Goal: Information Seeking & Learning: Compare options

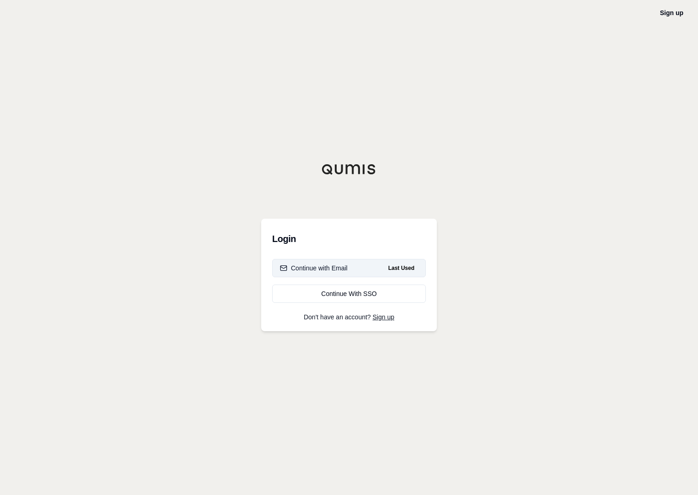
click at [366, 271] on button "Continue with Email Last Used" at bounding box center [349, 268] width 154 height 18
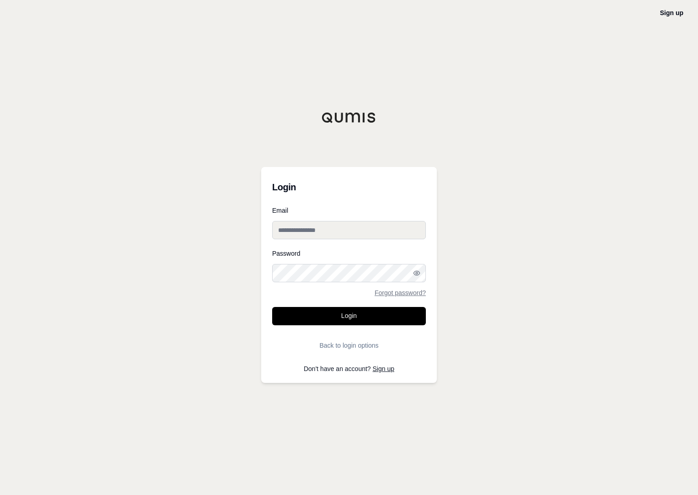
type input "**********"
click at [350, 317] on button "Login" at bounding box center [349, 316] width 154 height 18
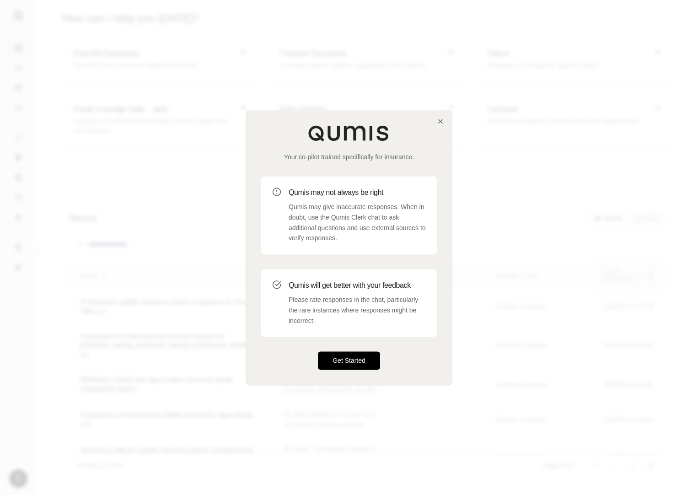
click at [342, 356] on button "Get Started" at bounding box center [349, 361] width 62 height 18
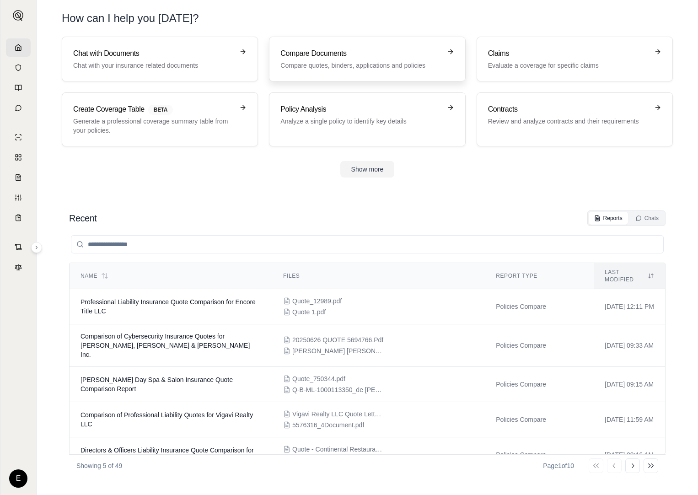
click at [335, 65] on p "Compare quotes, binders, applications and policies" at bounding box center [360, 65] width 161 height 9
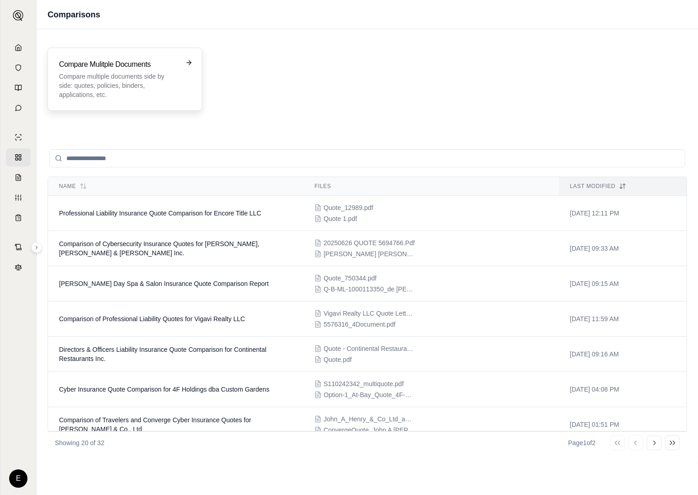
click at [148, 93] on p "Compare multiple documents side by side: quotes, policies, binders, application…" at bounding box center [118, 85] width 119 height 27
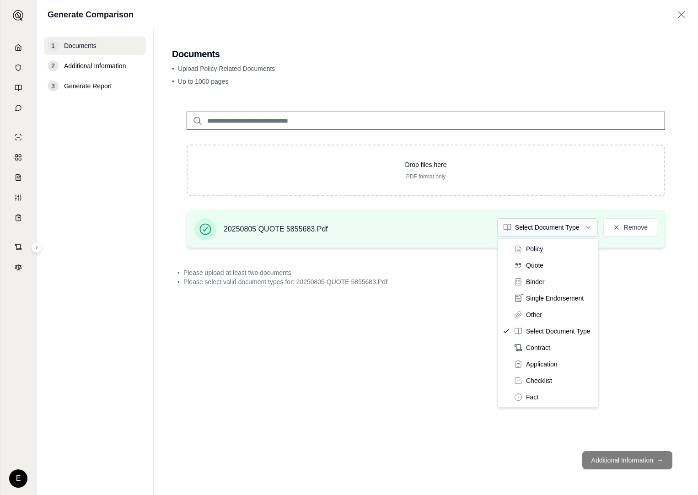
click at [587, 226] on html "E Generate Comparison 1 Documents 2 Additional Information 3 Generate Report Do…" at bounding box center [349, 247] width 698 height 495
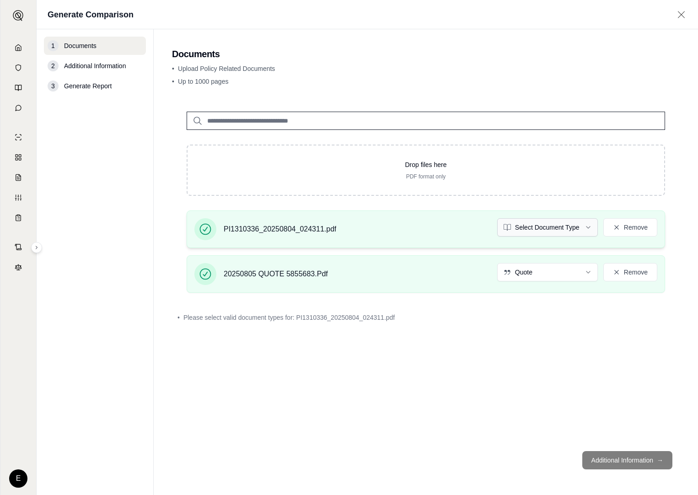
click at [589, 227] on html "E Generate Comparison 1 Documents 2 Additional Information 3 Generate Report Do…" at bounding box center [349, 247] width 698 height 495
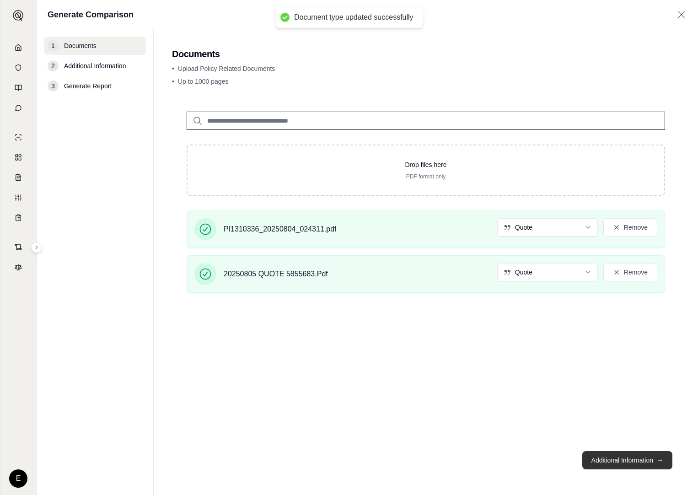
click at [626, 461] on button "Additional Information →" at bounding box center [627, 460] width 90 height 18
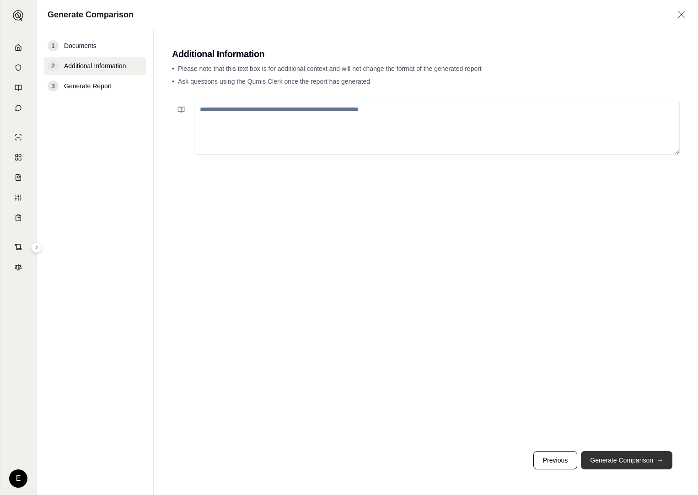
click at [604, 459] on button "Generate Comparison →" at bounding box center [626, 460] width 91 height 18
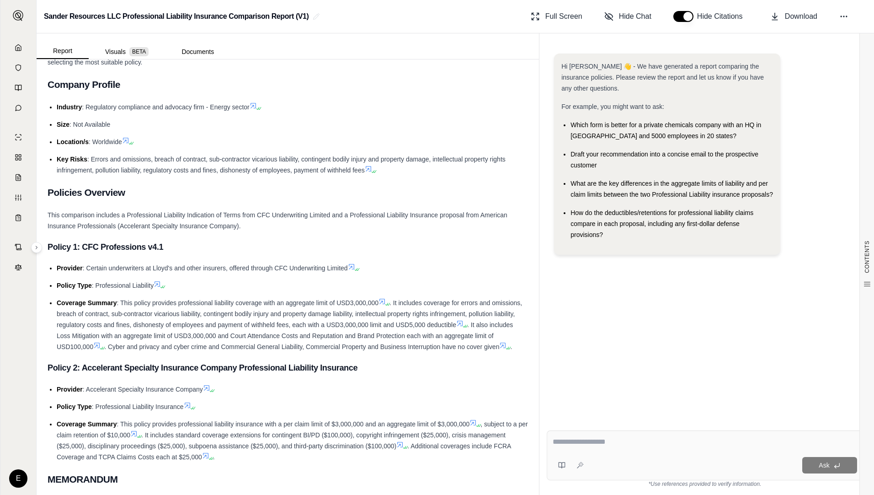
scroll to position [137, 0]
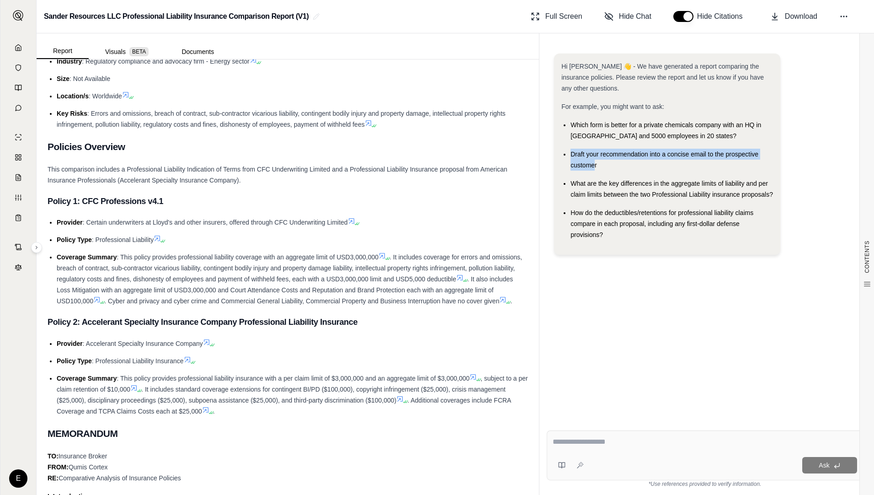
drag, startPoint x: 573, startPoint y: 154, endPoint x: 594, endPoint y: 165, distance: 23.5
click at [594, 165] on span "Draft your recommendation into a concise email to the prospective customer" at bounding box center [665, 159] width 188 height 18
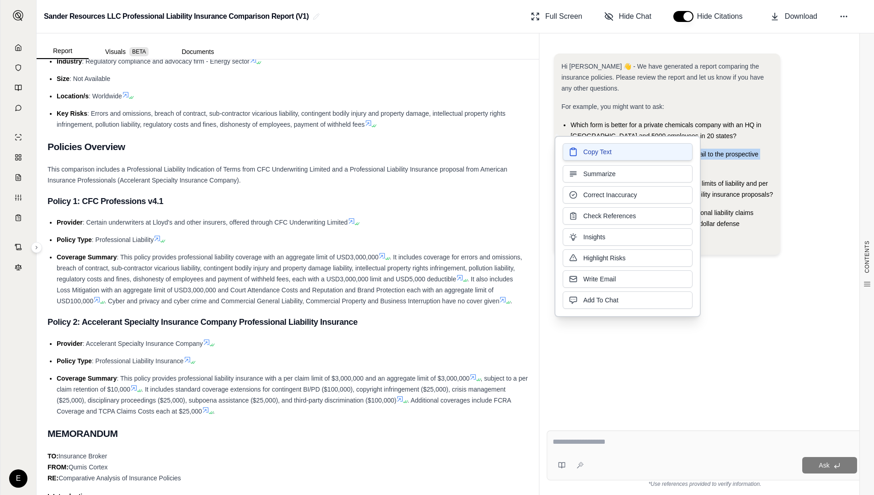
drag, startPoint x: 594, startPoint y: 165, endPoint x: 586, endPoint y: 161, distance: 8.2
drag, startPoint x: 586, startPoint y: 161, endPoint x: 586, endPoint y: 155, distance: 6.4
click at [586, 155] on span "Copy Text" at bounding box center [598, 152] width 28 height 9
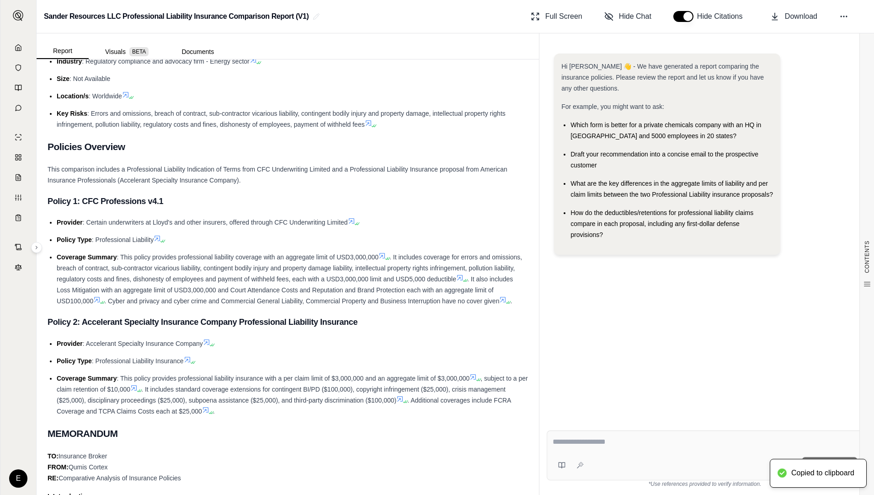
click at [611, 440] on textarea at bounding box center [705, 441] width 305 height 11
paste textarea "**********"
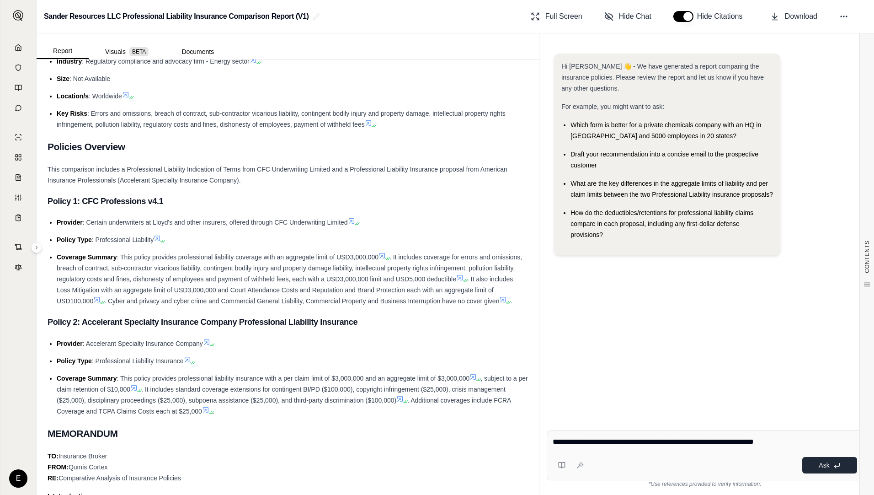
type textarea "**********"
click at [697, 468] on button "Ask" at bounding box center [830, 465] width 55 height 16
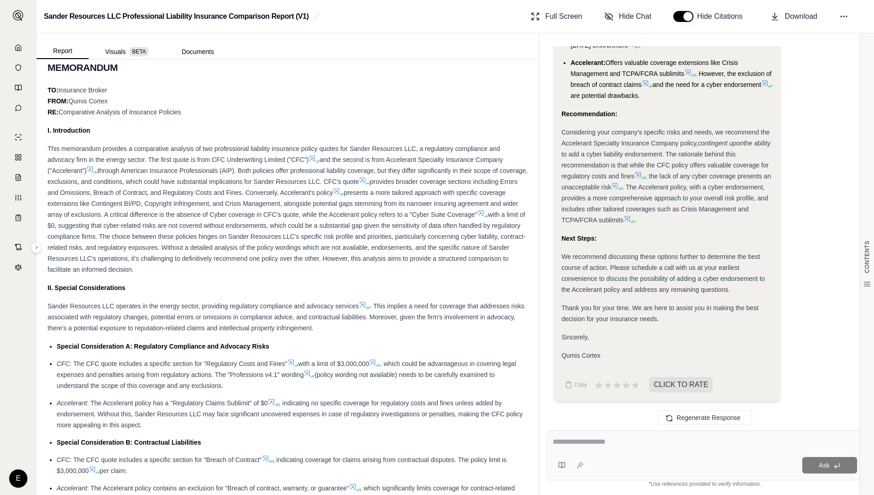
scroll to position [549, 0]
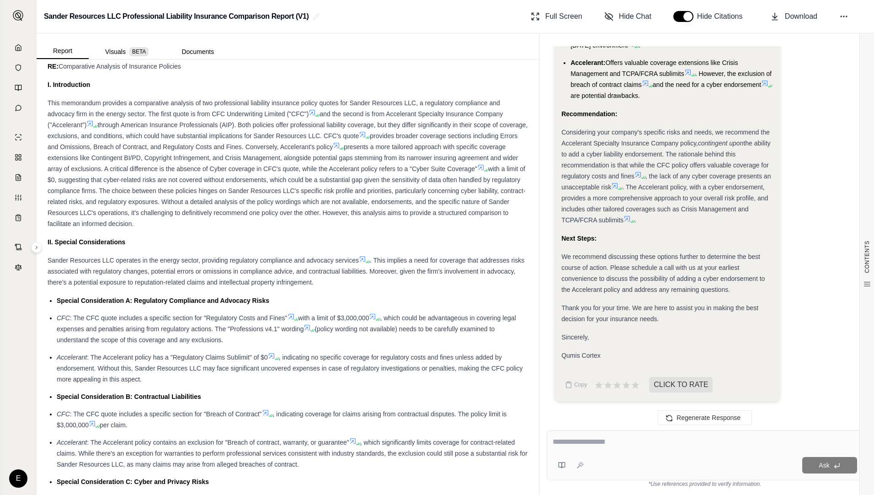
click at [113, 345] on li "CFC : The CFC quote includes a specific section for "Regulatory Costs and Fines…" at bounding box center [293, 328] width 472 height 33
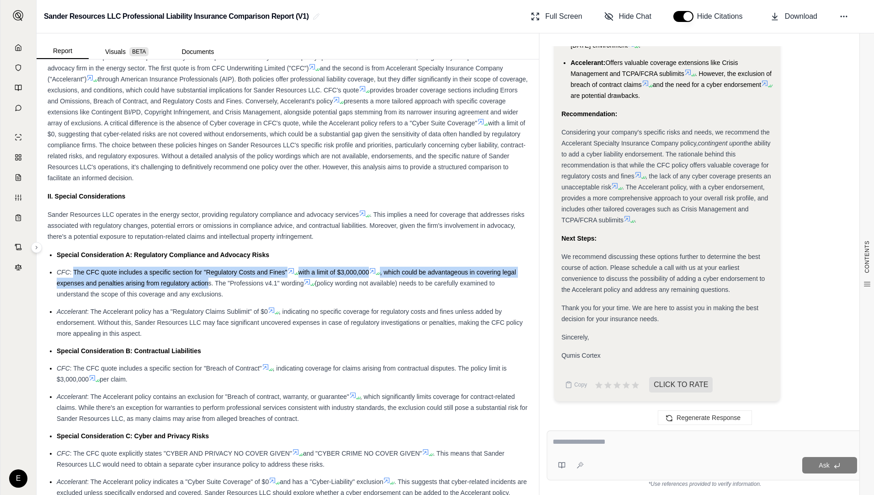
drag, startPoint x: 75, startPoint y: 282, endPoint x: 225, endPoint y: 295, distance: 151.0
click at [225, 295] on li "CFC : The CFC quote includes a specific section for "Regulatory Costs and Fines…" at bounding box center [293, 283] width 472 height 33
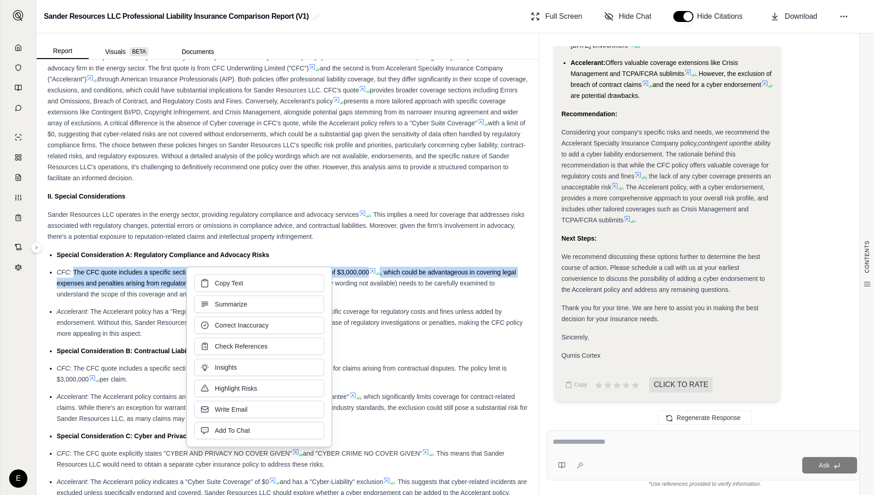
drag, startPoint x: 225, startPoint y: 295, endPoint x: 188, endPoint y: 297, distance: 37.1
click at [188, 297] on div "Copy Text Summarize Correct Inaccuracy Check References Insights Highlight Risk…" at bounding box center [259, 356] width 146 height 181
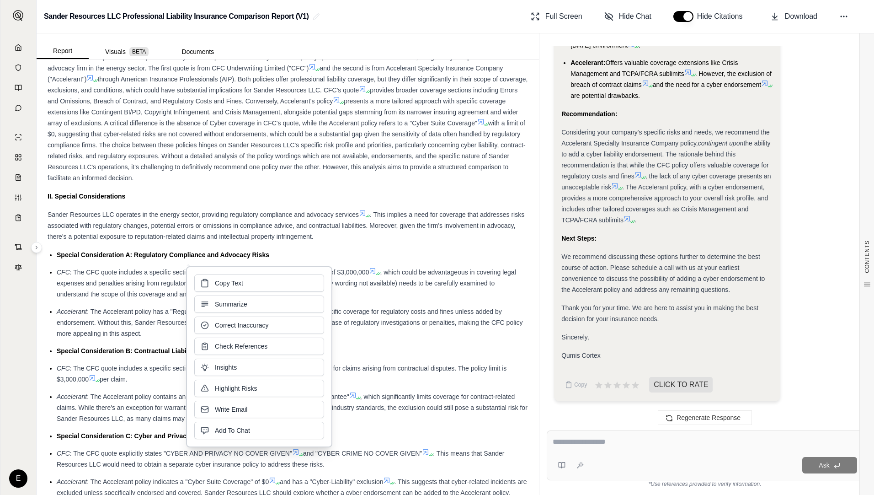
click at [73, 276] on span ": The CFC quote includes a specific section for "Regulatory Costs and Fines"" at bounding box center [179, 271] width 218 height 7
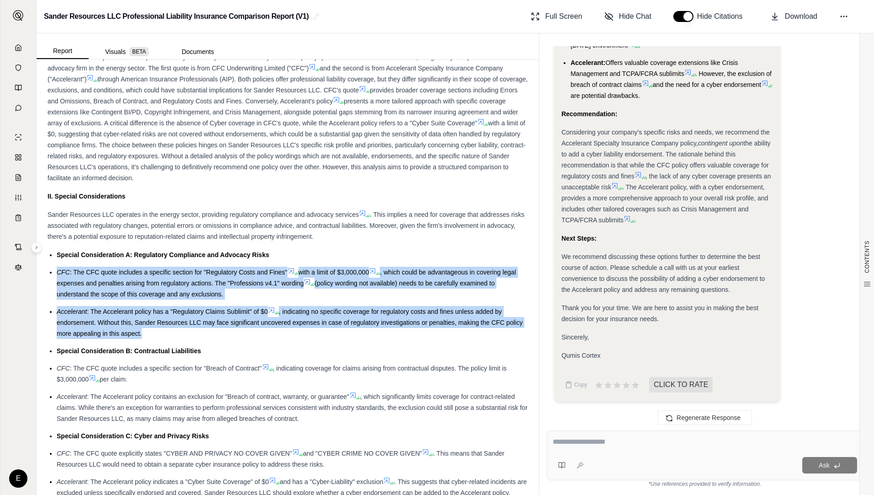
drag, startPoint x: 57, startPoint y: 281, endPoint x: 163, endPoint y: 344, distance: 123.3
click at [163, 344] on ul "Special Consideration A: Regulatory Compliance and Advocacy Risks CFC : The CFC…" at bounding box center [288, 373] width 481 height 249
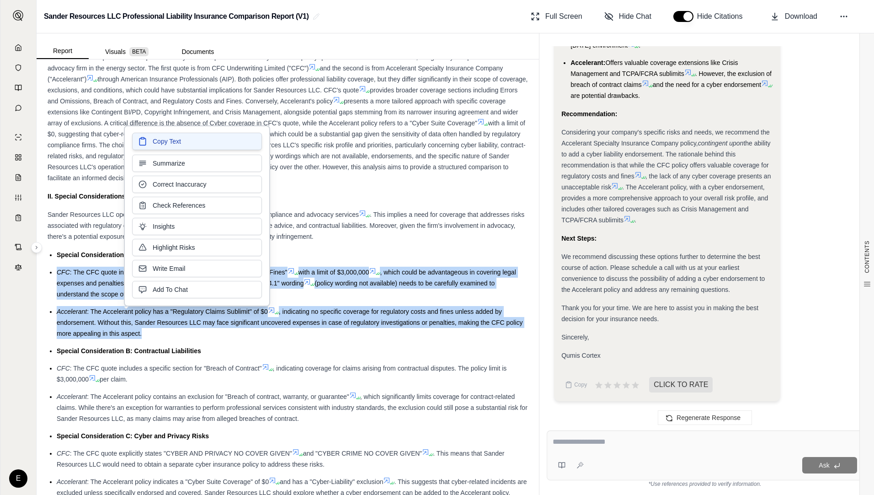
click at [170, 145] on span "Copy Text" at bounding box center [167, 141] width 28 height 9
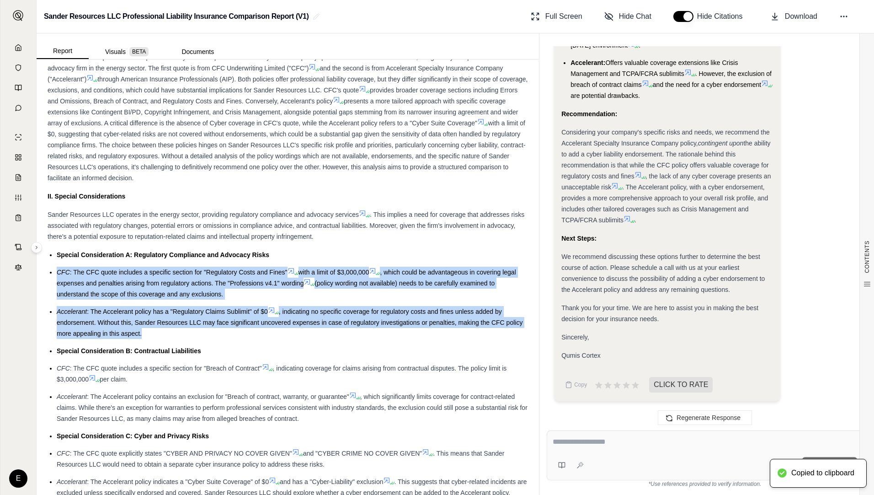
click at [177, 423] on li "Accelerant : The Accelerant policy contains an exclusion for "Breach of contrac…" at bounding box center [293, 407] width 472 height 33
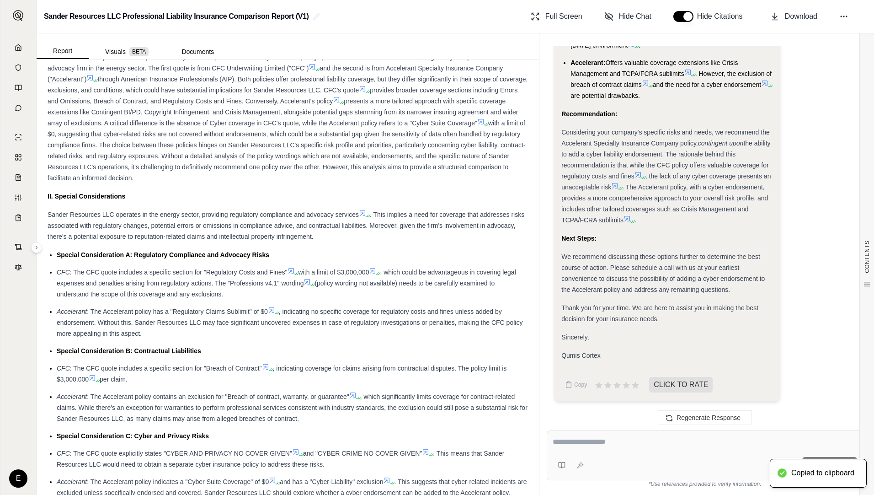
scroll to position [640, 0]
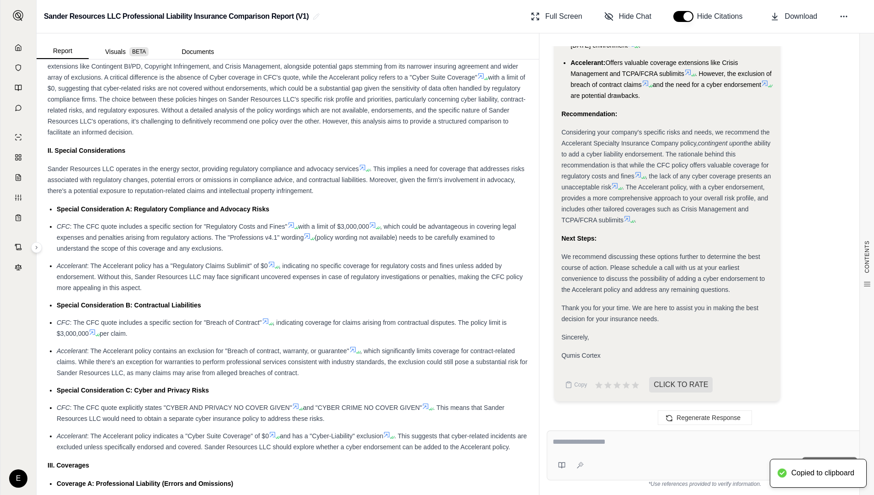
click at [165, 339] on li "CFC : The CFC quote includes a specific section for "Breach of Contract" , indi…" at bounding box center [293, 328] width 472 height 22
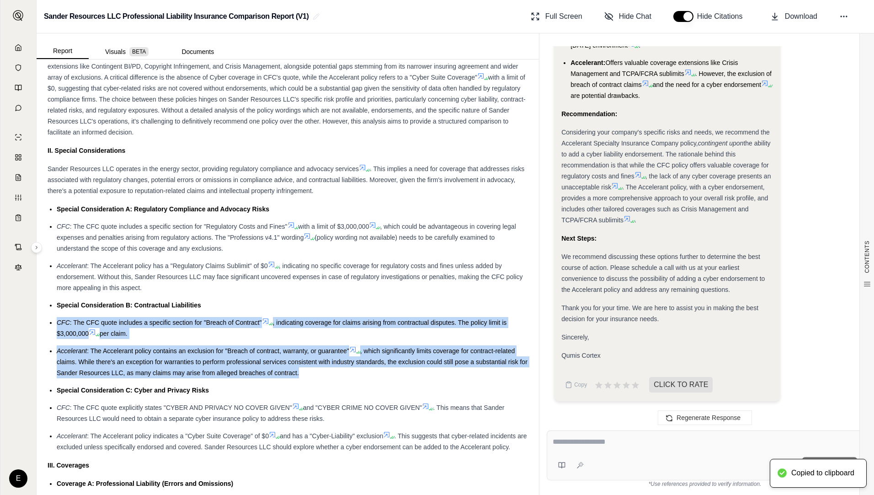
drag, startPoint x: 58, startPoint y: 331, endPoint x: 315, endPoint y: 382, distance: 262.1
click at [315, 382] on ul "Special Consideration A: Regulatory Compliance and Advocacy Risks CFC : The CFC…" at bounding box center [288, 328] width 481 height 249
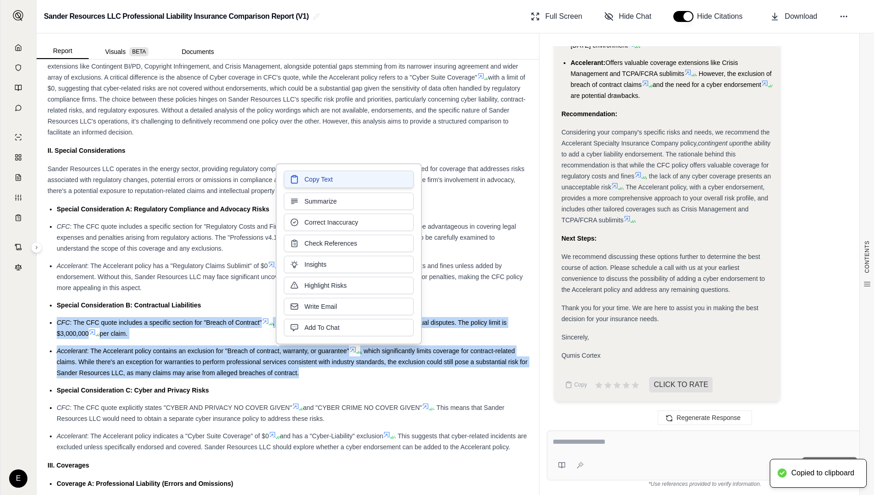
click at [317, 182] on span "Copy Text" at bounding box center [319, 179] width 28 height 9
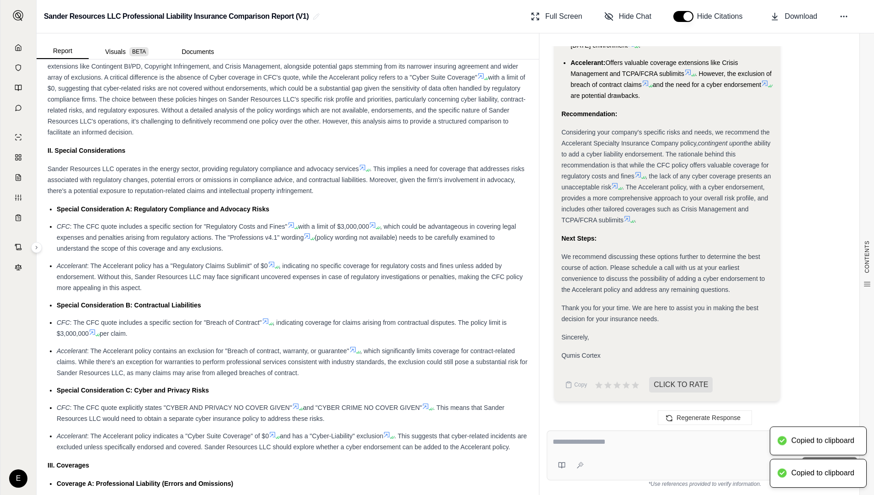
click at [200, 411] on span ": The CFC quote explicitly states "CYBER AND PRIVACY NO COVER GIVEN"" at bounding box center [181, 407] width 222 height 7
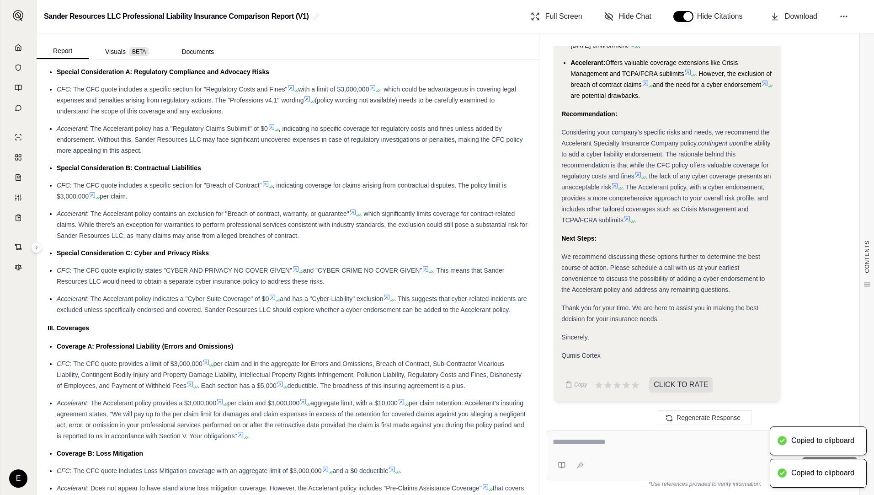
scroll to position [823, 0]
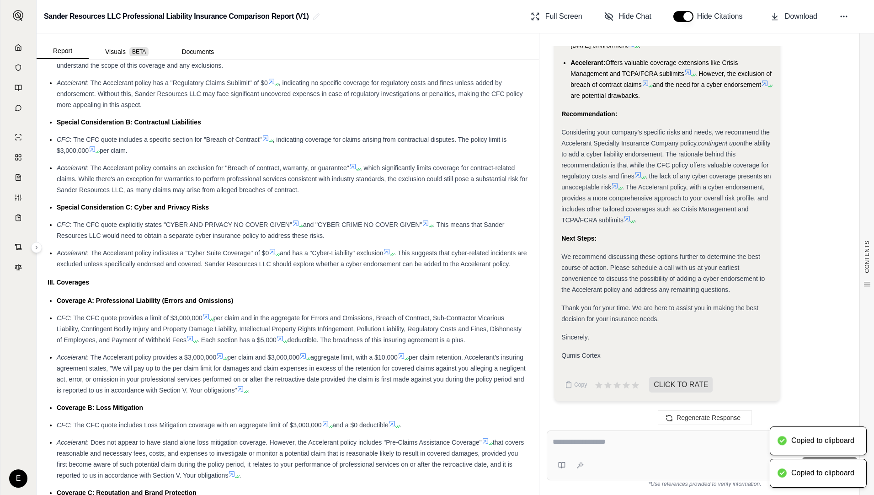
drag, startPoint x: 60, startPoint y: 328, endPoint x: 287, endPoint y: 398, distance: 237.7
click at [287, 398] on ul "Coverage A: Professional Liability (Errors and Omissions) CFC : The CFC quote p…" at bounding box center [288, 425] width 481 height 260
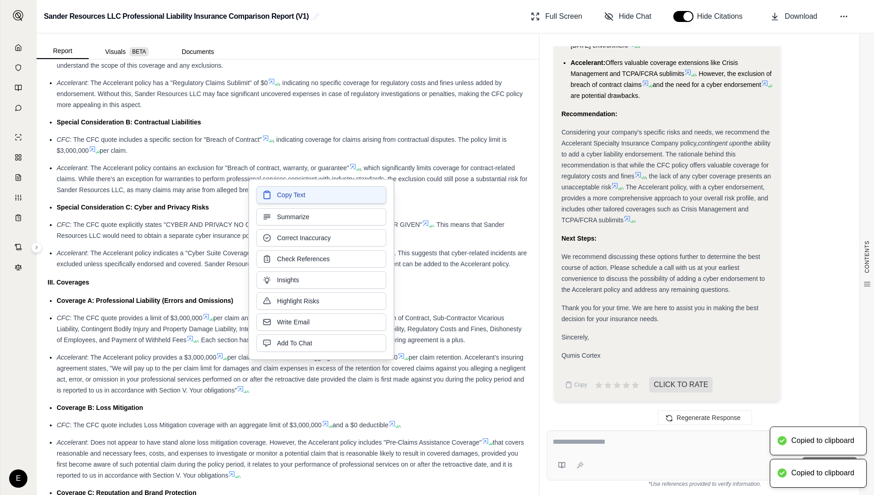
click at [289, 196] on span "Copy Text" at bounding box center [291, 194] width 28 height 9
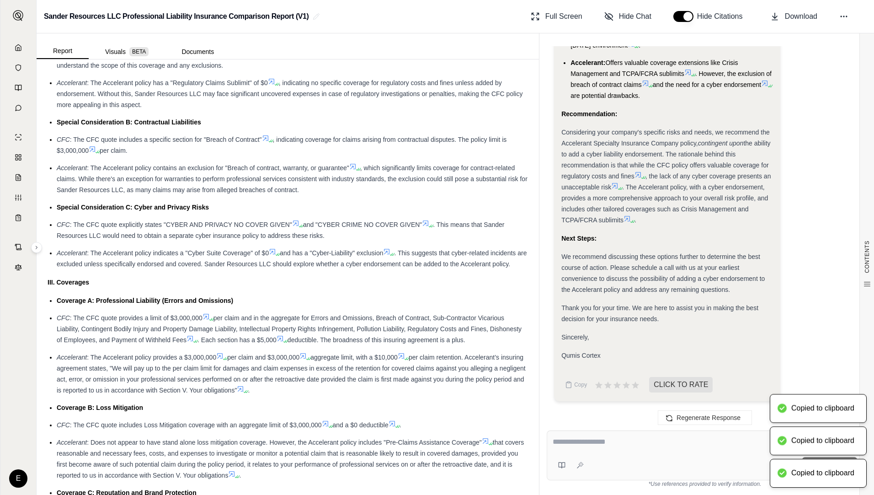
scroll to position [915, 0]
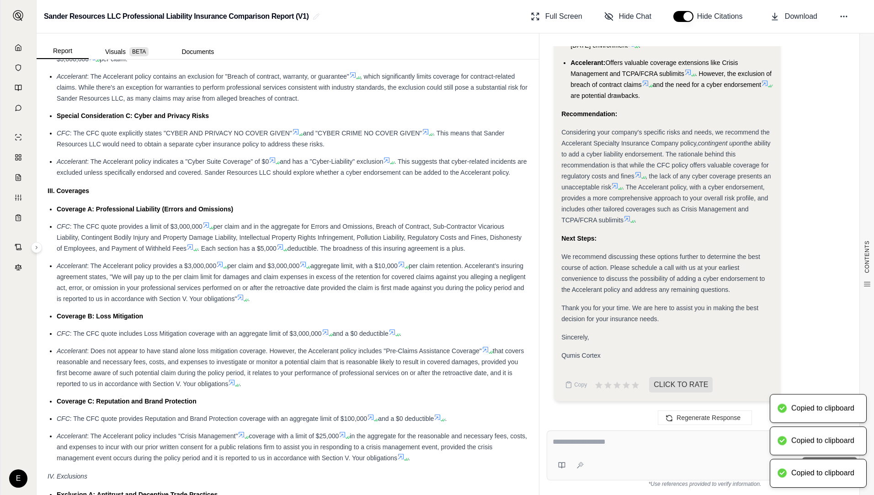
click at [107, 355] on ul "Coverage A: Professional Liability (Errors and Omissions) CFC : The CFC quote p…" at bounding box center [288, 334] width 481 height 260
drag, startPoint x: 57, startPoint y: 343, endPoint x: 269, endPoint y: 393, distance: 218.5
click at [269, 393] on ul "Coverage A: Professional Liability (Errors and Omissions) CFC : The CFC quote p…" at bounding box center [288, 334] width 481 height 260
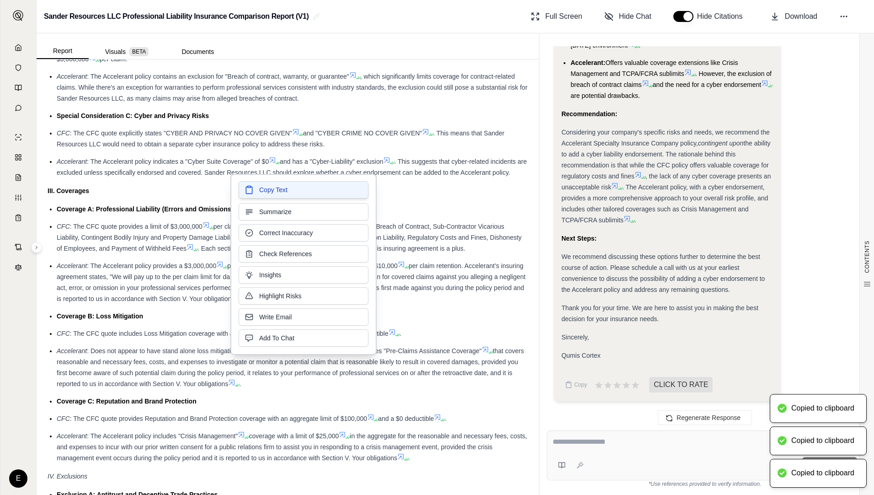
click at [280, 186] on span "Copy Text" at bounding box center [273, 189] width 28 height 9
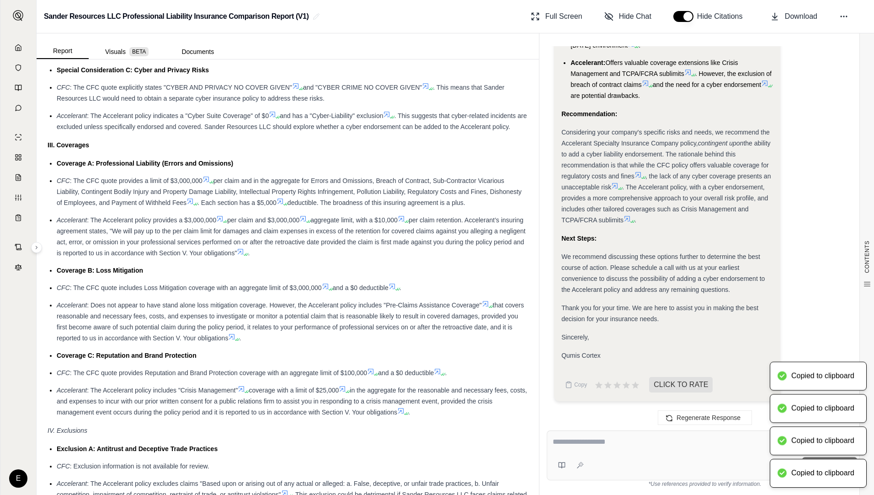
scroll to position [1006, 0]
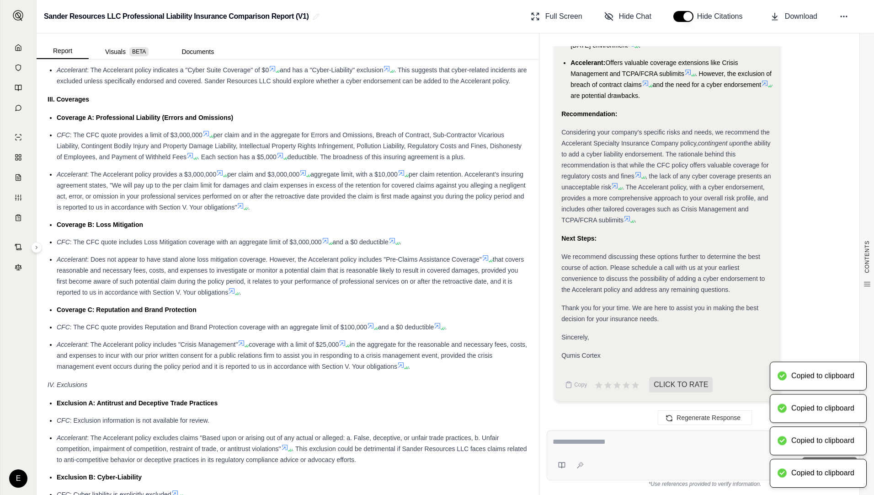
click at [155, 365] on span "in the aggregate for the reasonable and necessary fees, costs, and expenses to …" at bounding box center [292, 355] width 471 height 29
drag, startPoint x: 55, startPoint y: 338, endPoint x: 343, endPoint y: 360, distance: 288.1
click at [343, 360] on ul "Coverage A: Professional Liability (Errors and Omissions) CFC : The CFC quote p…" at bounding box center [288, 242] width 481 height 260
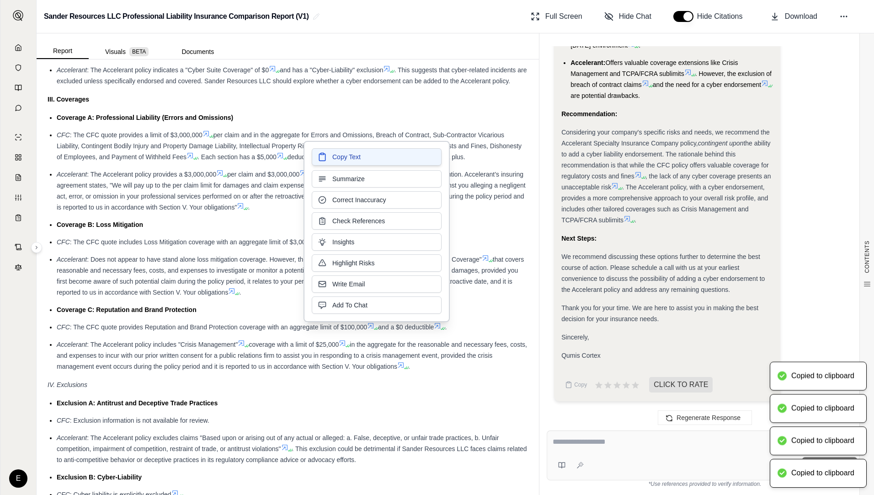
click at [343, 158] on span "Copy Text" at bounding box center [346, 156] width 28 height 9
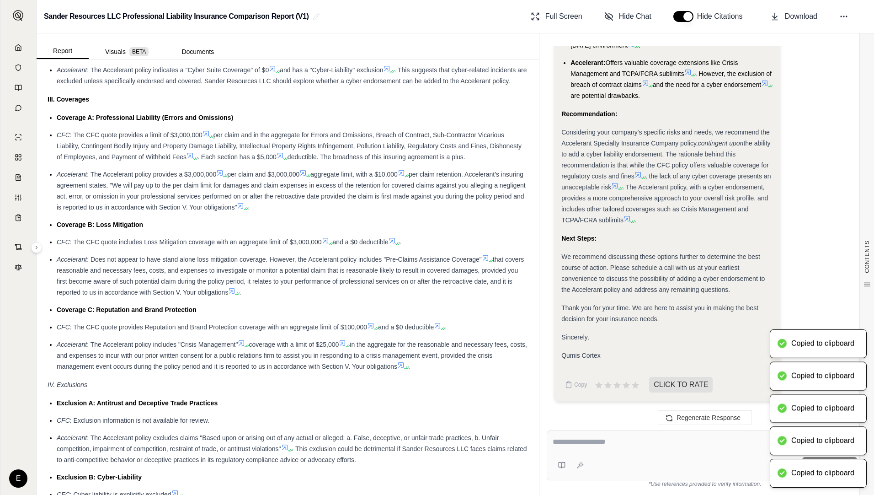
click at [168, 390] on div "IV. Exclusions" at bounding box center [288, 384] width 481 height 11
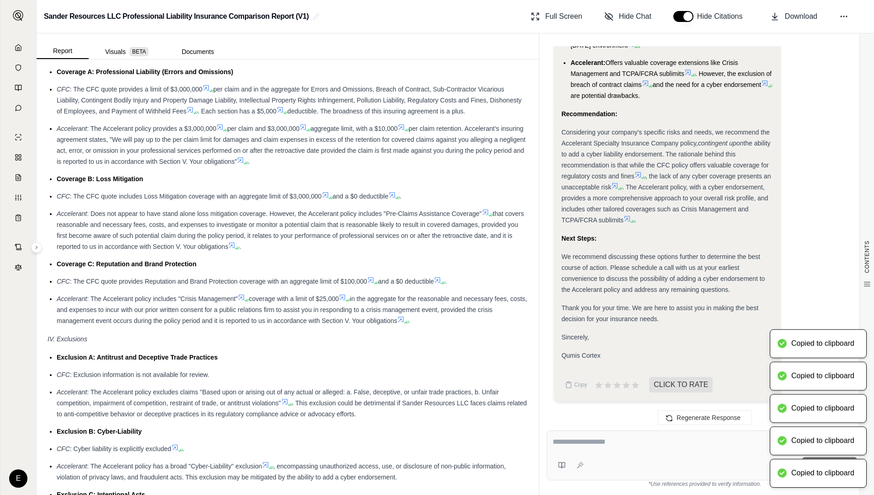
scroll to position [1098, 0]
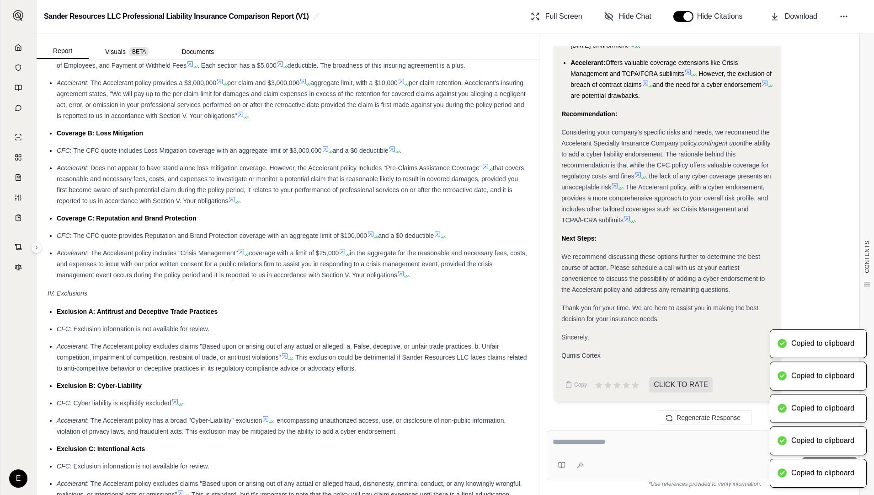
click at [91, 386] on ul "Exclusion A: Antitrust and Deceptive Trade Practices CFC : Exclusion informatio…" at bounding box center [288, 408] width 481 height 205
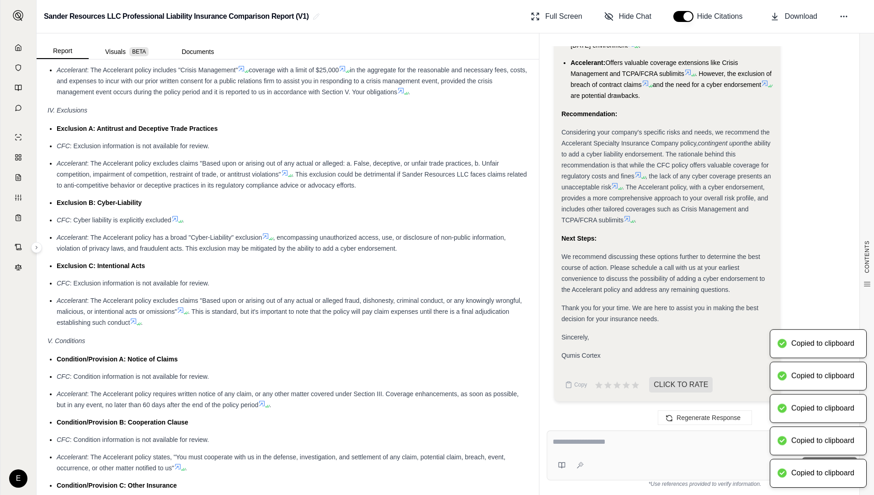
scroll to position [1326, 0]
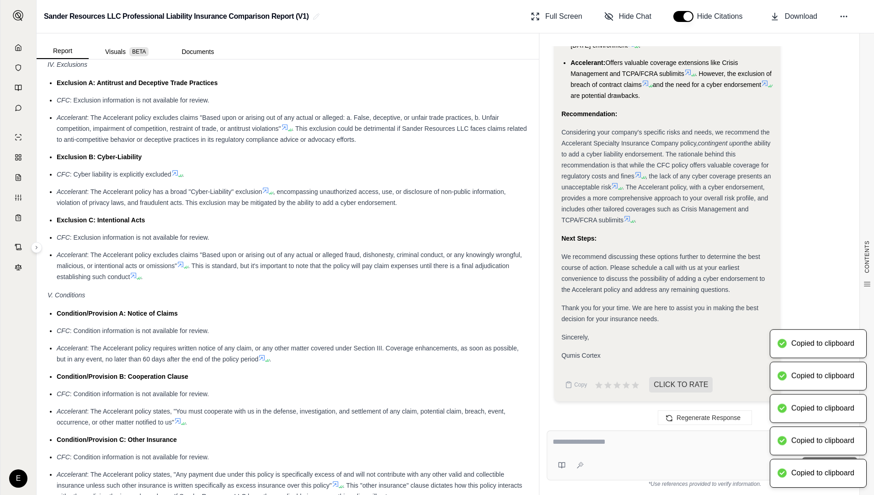
click at [248, 319] on li "Condition/Provision A: Notice of Claims" at bounding box center [293, 313] width 472 height 11
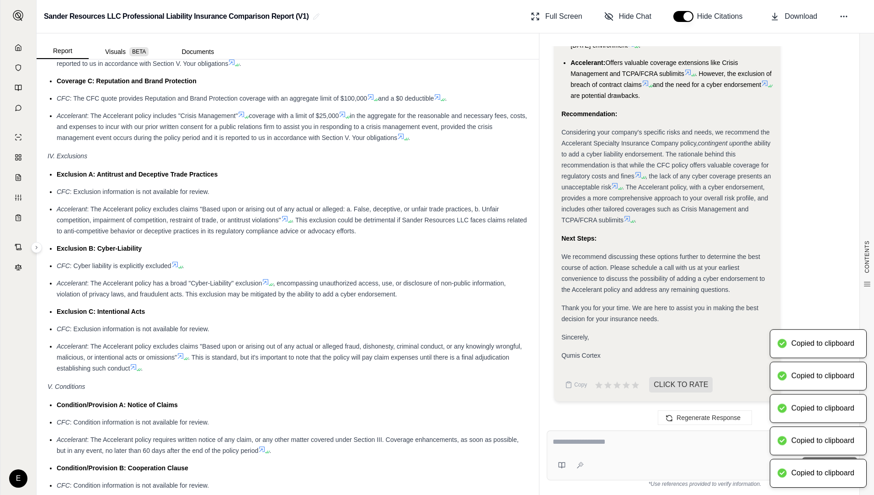
scroll to position [915, 0]
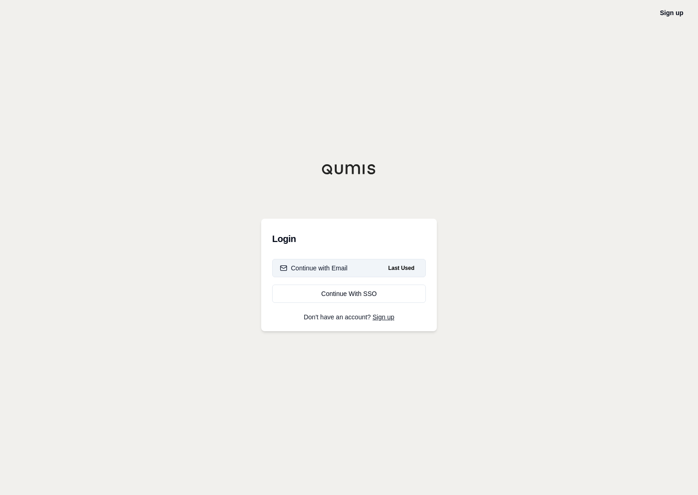
click at [352, 266] on button "Continue with Email Last Used" at bounding box center [349, 268] width 154 height 18
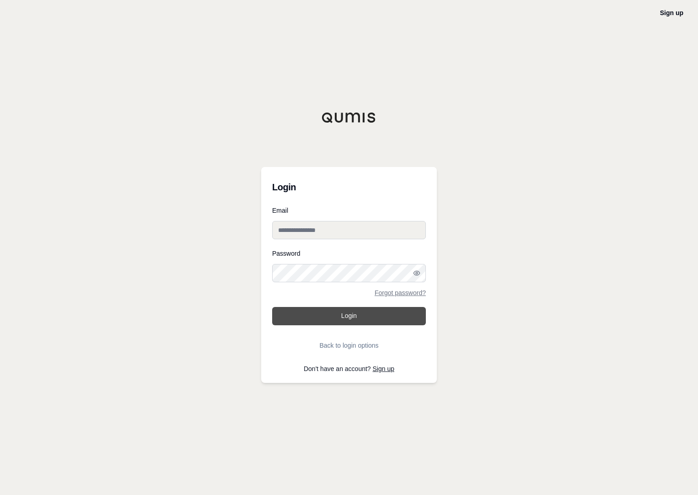
type input "**********"
click at [359, 318] on button "Login" at bounding box center [349, 316] width 154 height 18
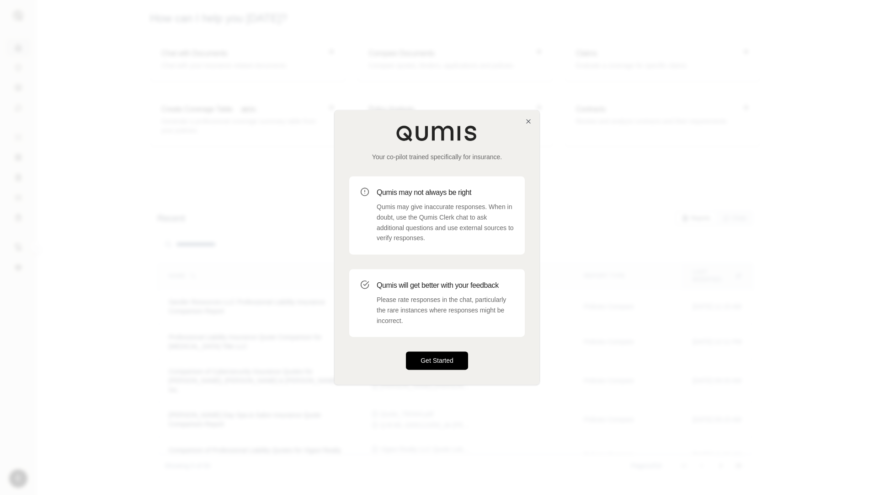
click at [442, 361] on button "Get Started" at bounding box center [437, 361] width 62 height 18
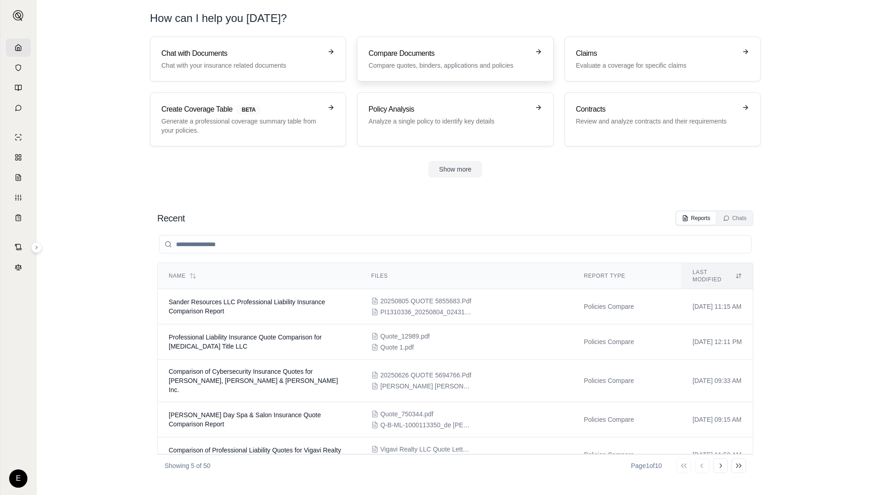
click at [414, 67] on p "Compare quotes, binders, applications and policies" at bounding box center [449, 65] width 161 height 9
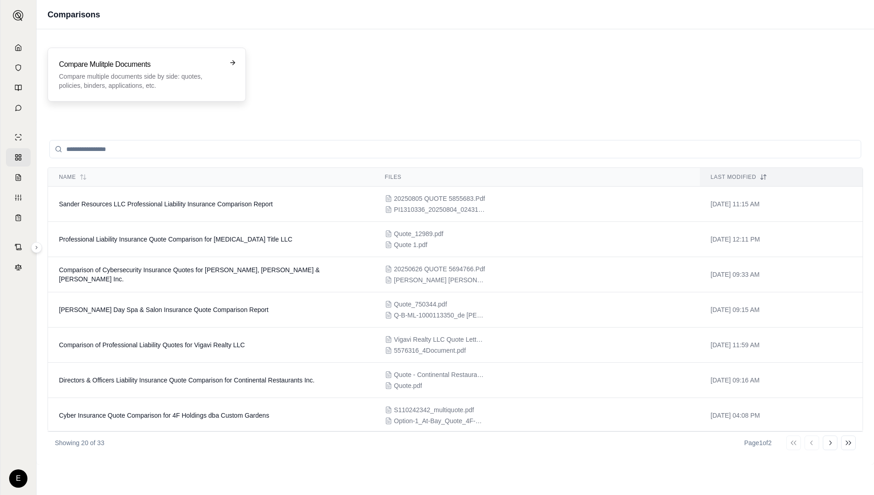
click at [182, 75] on p "Compare multiple documents side by side: quotes, policies, binders, application…" at bounding box center [140, 81] width 163 height 18
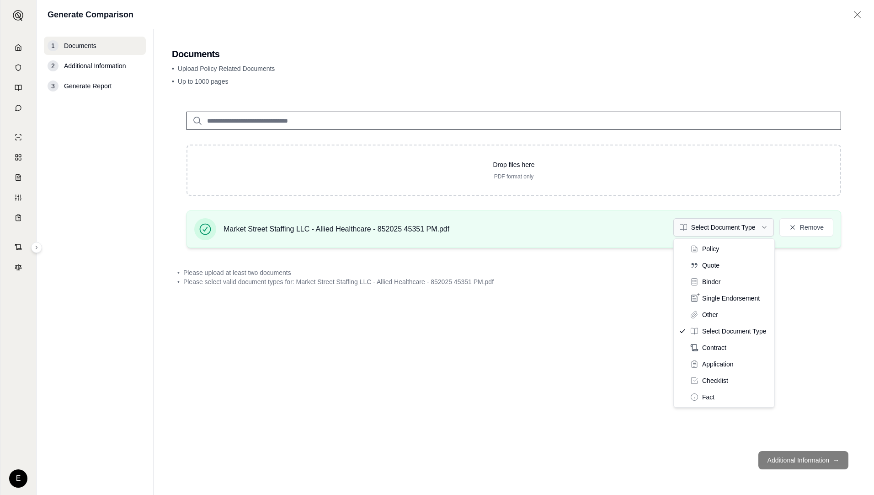
click at [697, 226] on html "E Generate Comparison 1 Documents 2 Additional Information 3 Generate Report Do…" at bounding box center [437, 247] width 874 height 495
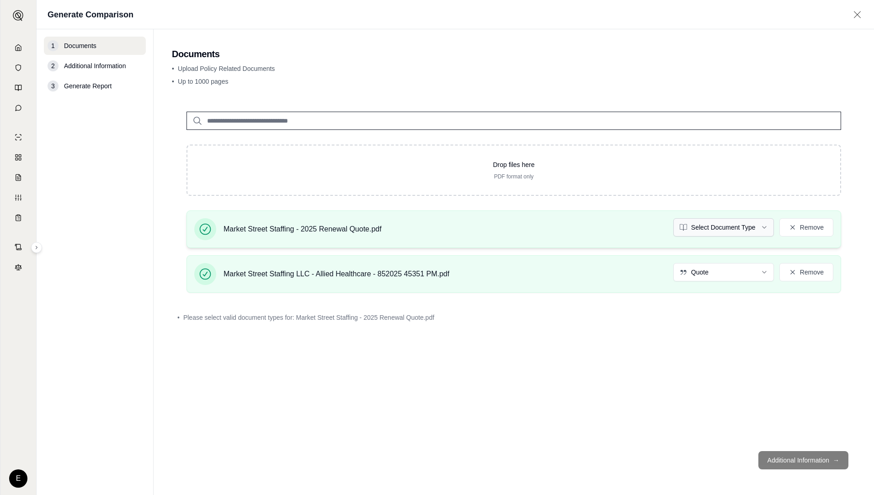
click at [697, 228] on html "E Generate Comparison 1 Documents 2 Additional Information 3 Generate Report Do…" at bounding box center [437, 247] width 874 height 495
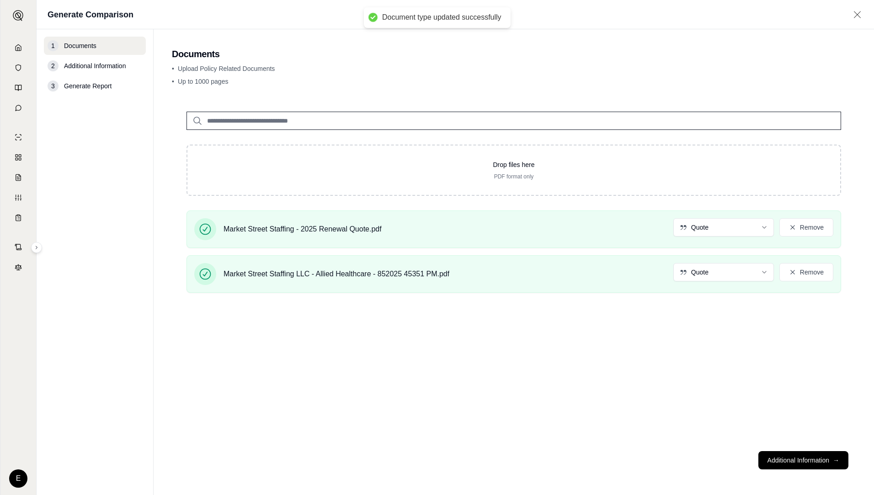
click at [697, 458] on button "Additional Information →" at bounding box center [804, 460] width 90 height 18
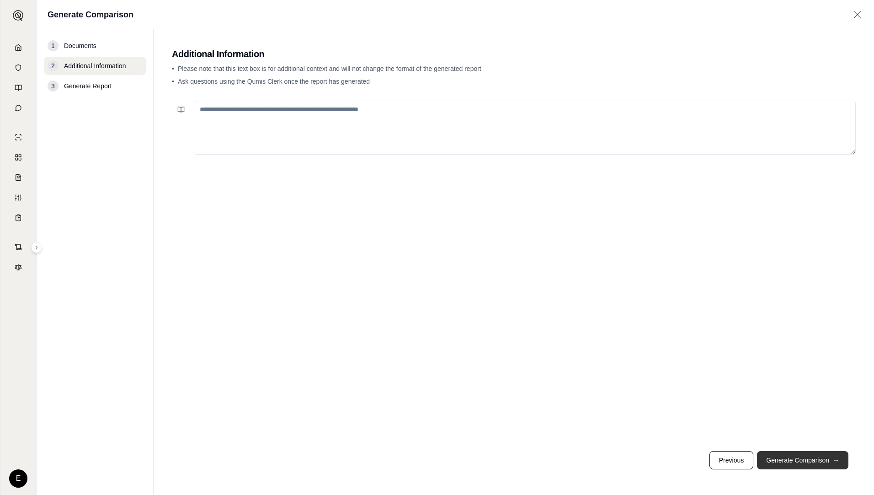
click at [697, 457] on button "Generate Comparison →" at bounding box center [802, 460] width 91 height 18
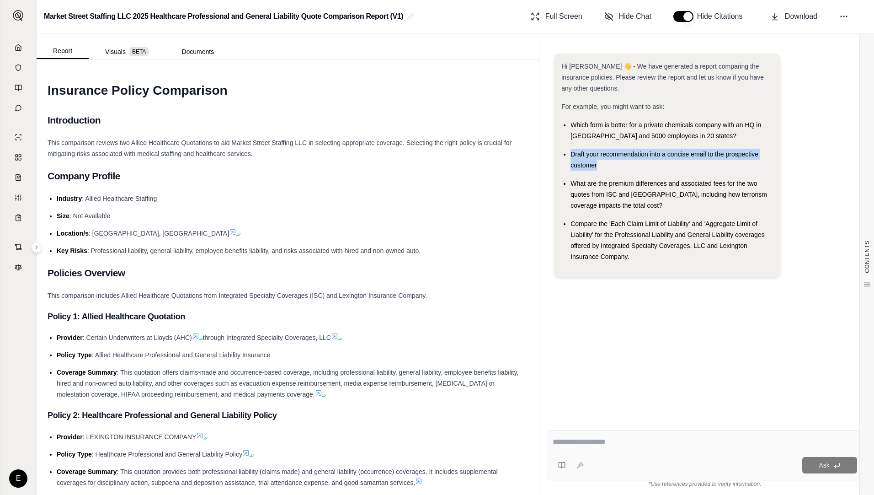
drag, startPoint x: 571, startPoint y: 152, endPoint x: 608, endPoint y: 164, distance: 38.5
click at [608, 164] on div "Draft your recommendation into a concise email to the prospective customer" at bounding box center [672, 160] width 203 height 22
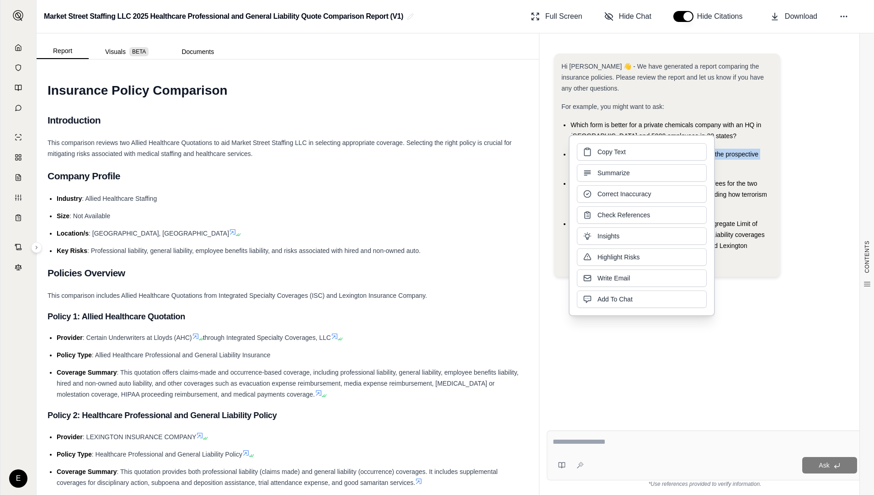
drag, startPoint x: 608, startPoint y: 164, endPoint x: 603, endPoint y: 151, distance: 13.8
click at [603, 151] on span "Copy Text" at bounding box center [612, 151] width 28 height 9
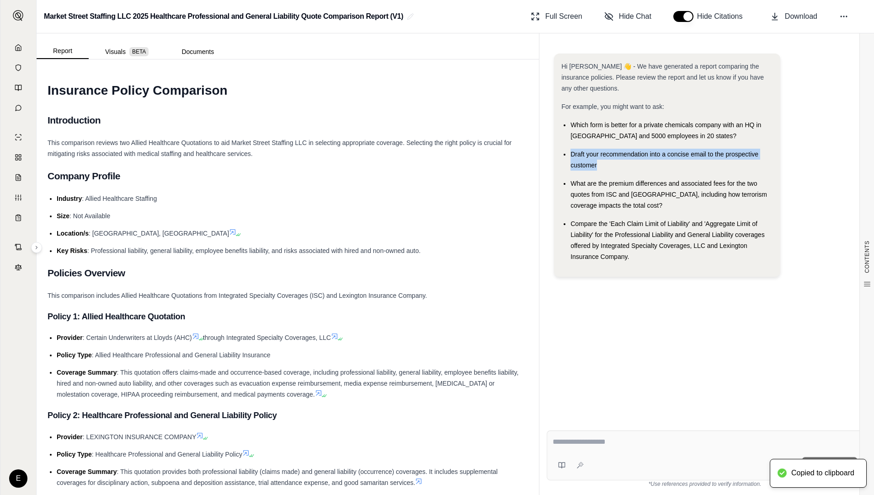
click at [590, 446] on textarea at bounding box center [705, 441] width 305 height 11
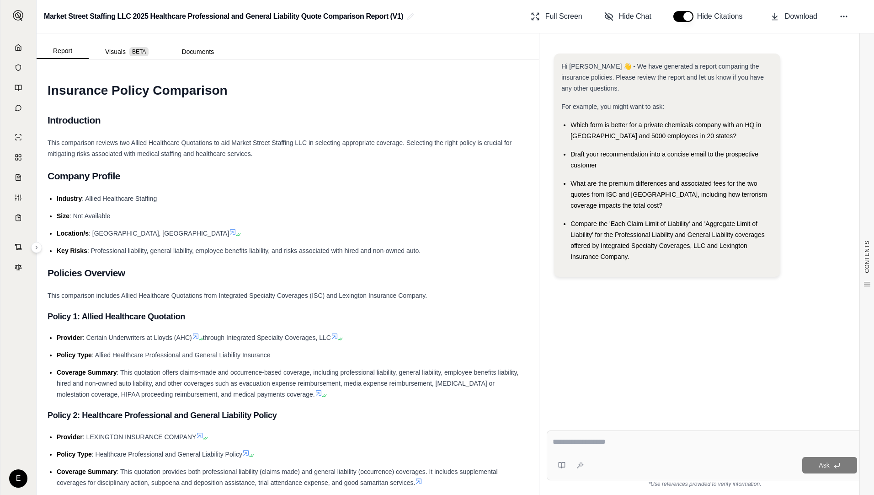
paste textarea "**********"
type textarea "**********"
click at [697, 460] on div "Ask" at bounding box center [723, 465] width 270 height 16
click at [697, 464] on icon at bounding box center [837, 465] width 7 height 7
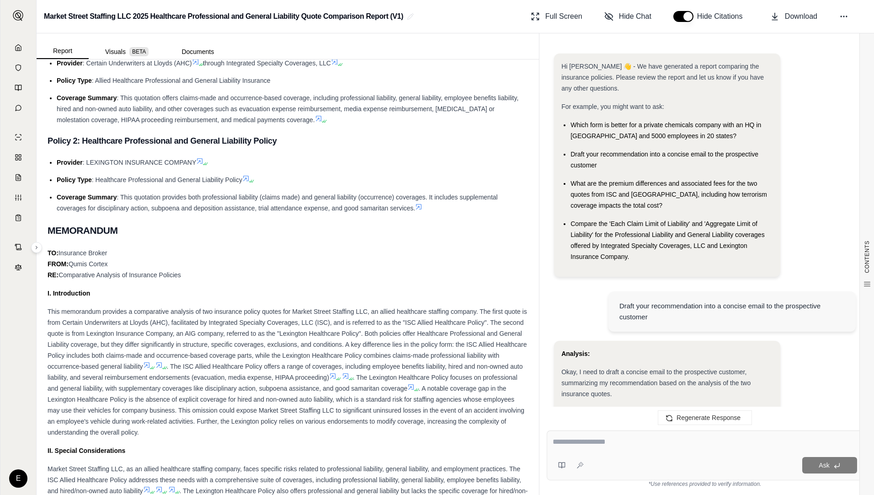
scroll to position [543, 0]
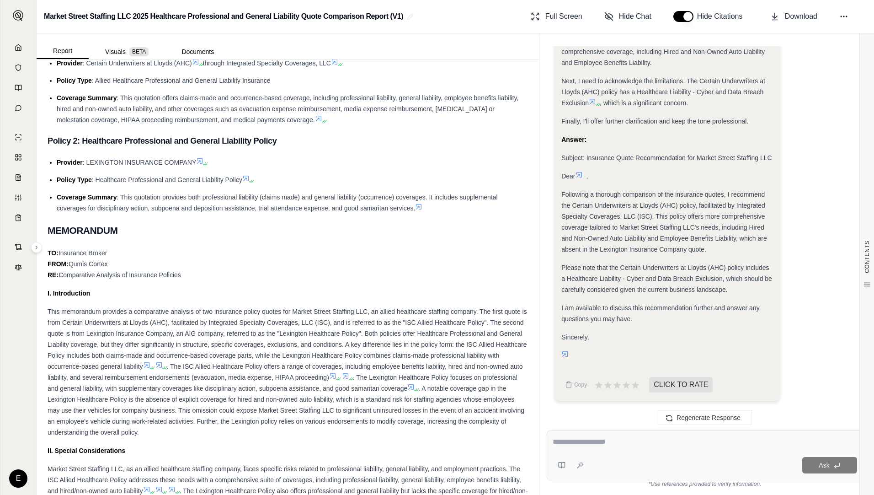
click at [368, 343] on span "This memorandum provides a comparative analysis of two insurance policy quotes …" at bounding box center [288, 339] width 480 height 62
drag, startPoint x: 370, startPoint y: 343, endPoint x: 447, endPoint y: 347, distance: 77.8
click at [447, 347] on span "This memorandum provides a comparative analysis of two insurance policy quotes …" at bounding box center [288, 339] width 480 height 62
click at [300, 374] on span ". The ISC Allied Healthcare Policy offers a range of coverages, including emplo…" at bounding box center [285, 372] width 475 height 18
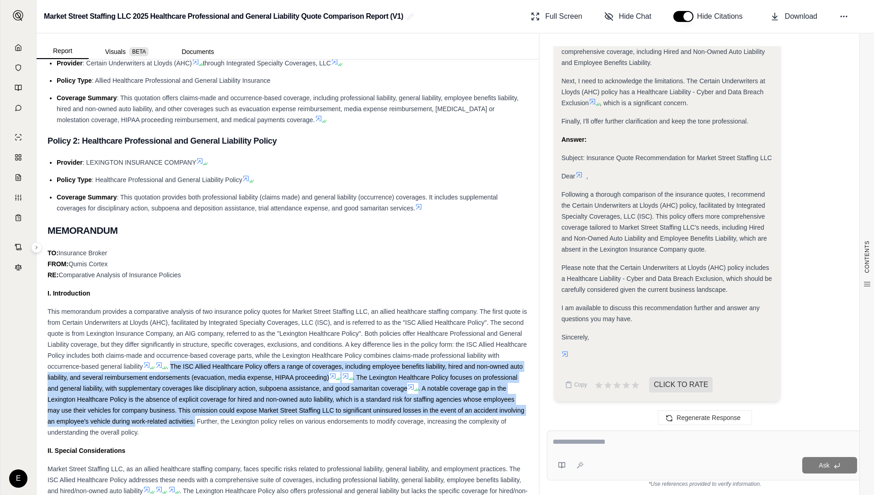
drag, startPoint x: 186, startPoint y: 367, endPoint x: 247, endPoint y: 422, distance: 82.3
click at [247, 422] on div "This memorandum provides a comparative analysis of two insurance policy quotes …" at bounding box center [288, 372] width 481 height 132
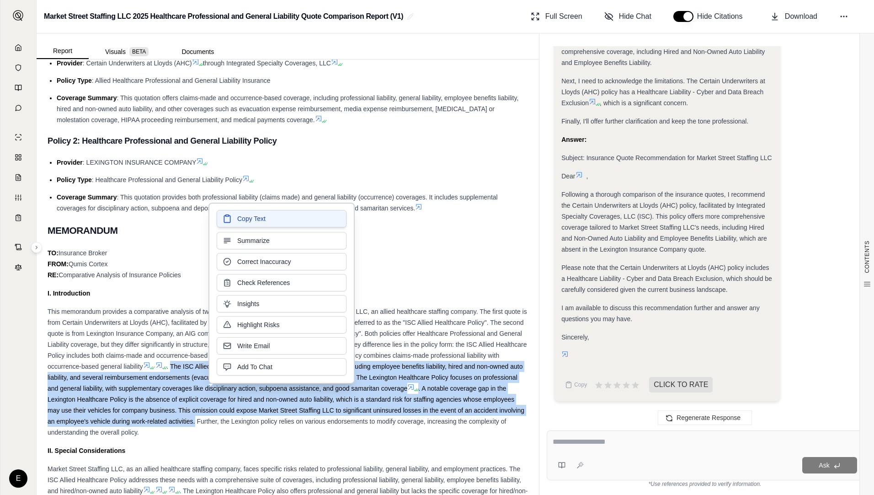
click at [249, 222] on span "Copy Text" at bounding box center [251, 218] width 28 height 9
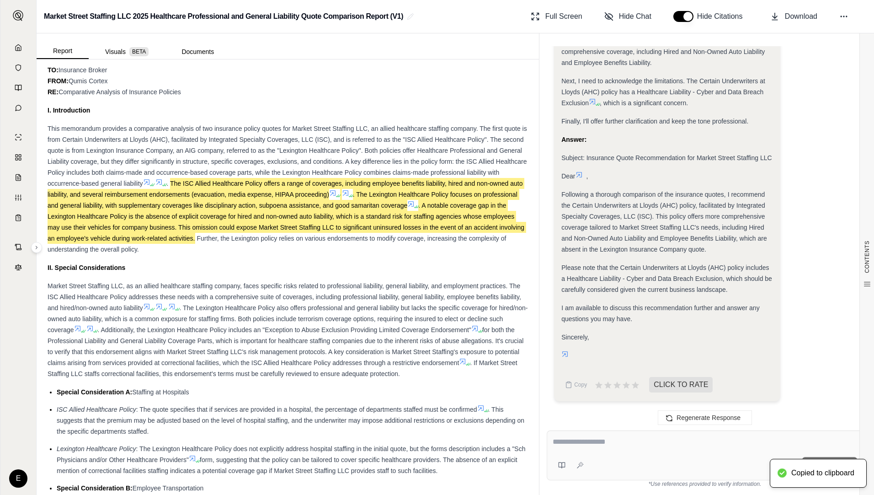
scroll to position [503, 0]
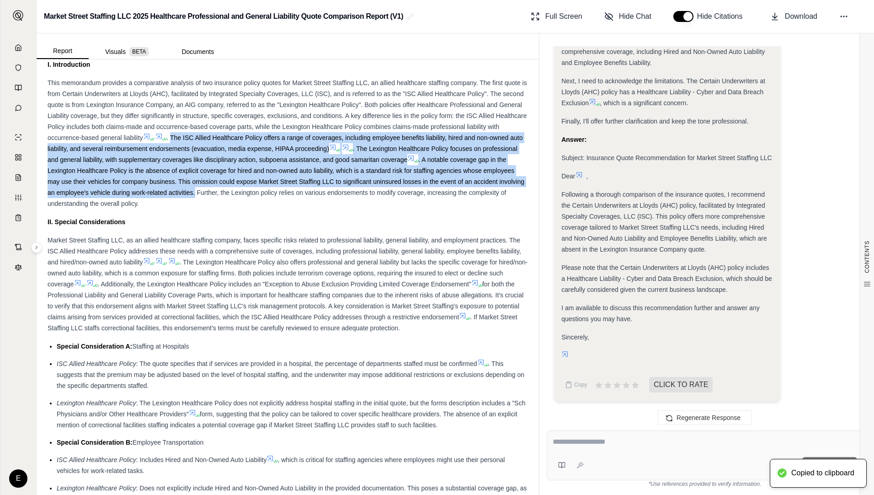
drag, startPoint x: 58, startPoint y: 363, endPoint x: 464, endPoint y: 428, distance: 411.8
click at [464, 428] on ul "Special Consideration A: Staffing at Hospitals ISC Allied Healthcare Policy : T…" at bounding box center [288, 423] width 481 height 164
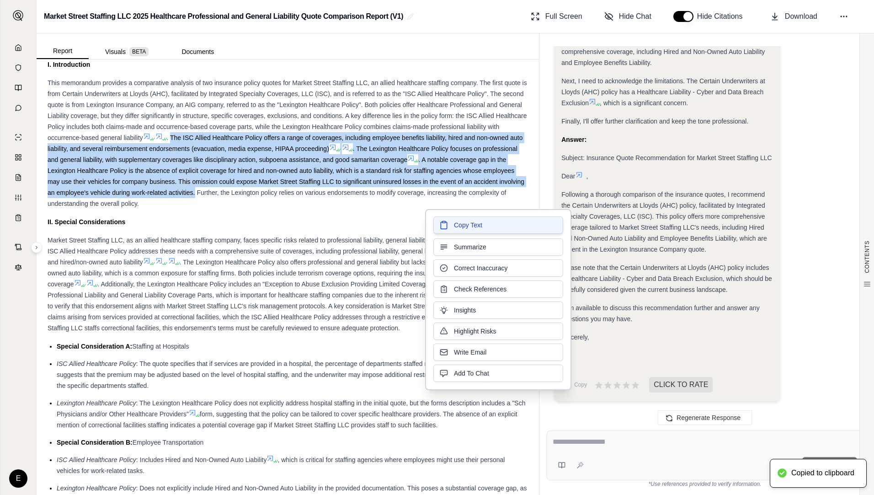
click at [467, 228] on span "Copy Text" at bounding box center [468, 224] width 28 height 9
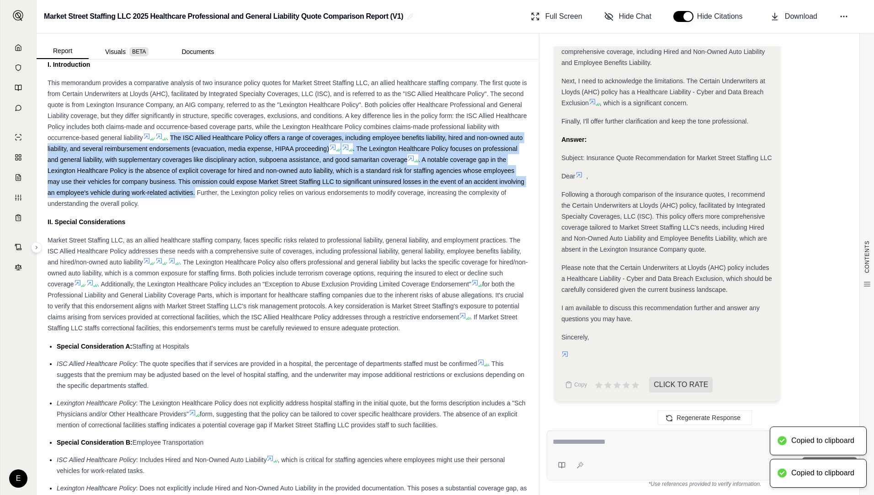
click at [72, 442] on span "Special Consideration B:" at bounding box center [95, 442] width 76 height 7
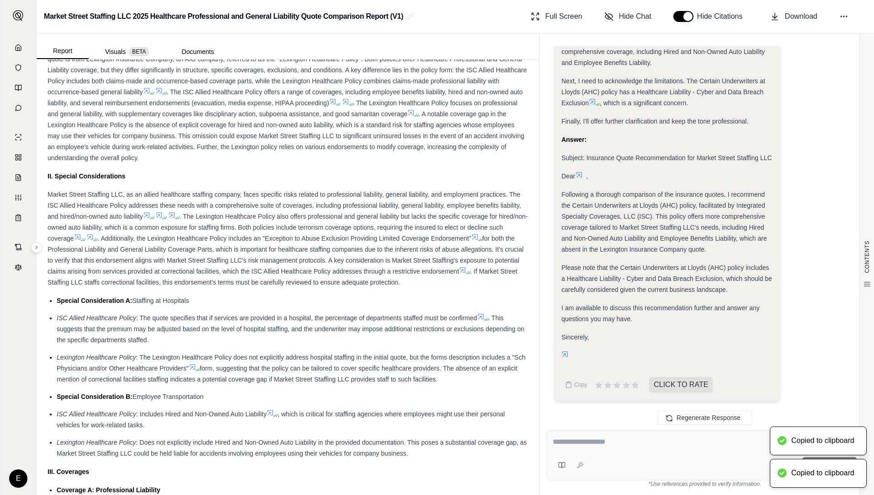
scroll to position [595, 0]
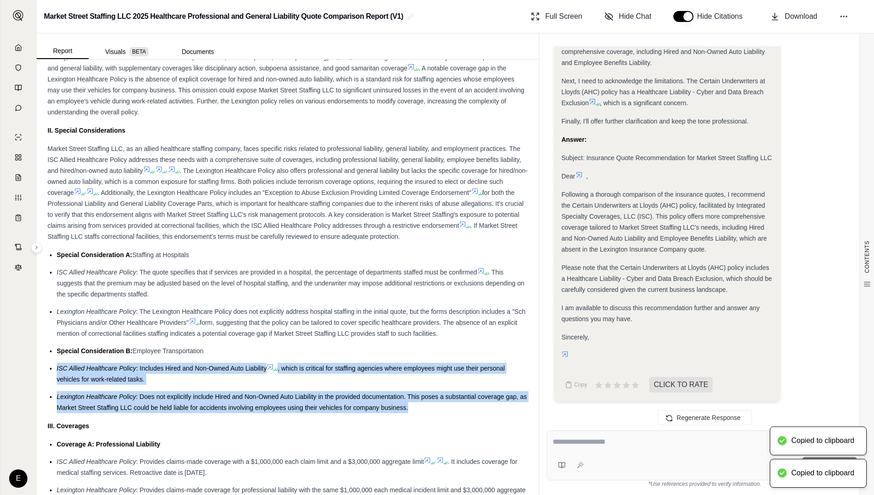
drag, startPoint x: 57, startPoint y: 368, endPoint x: 425, endPoint y: 410, distance: 371.0
click at [425, 410] on ul "Special Consideration A: Staffing at Hospitals ISC Allied Healthcare Policy : T…" at bounding box center [288, 331] width 481 height 164
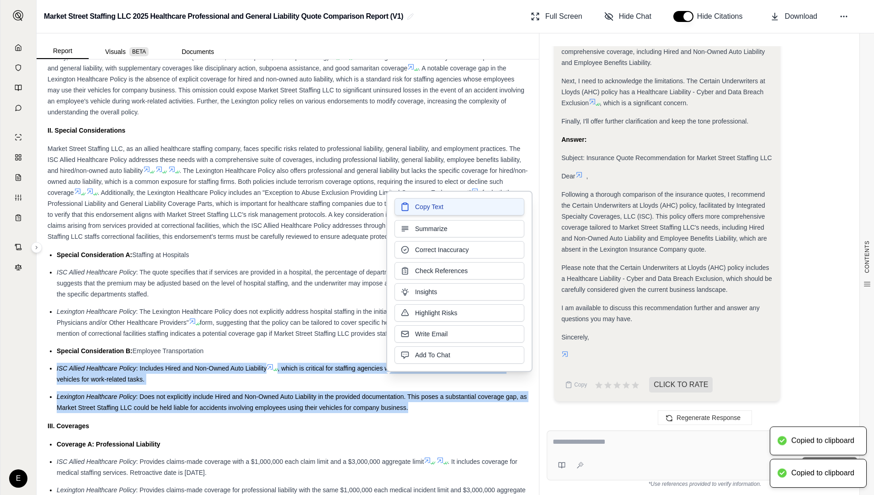
click at [428, 209] on span "Copy Text" at bounding box center [429, 206] width 28 height 9
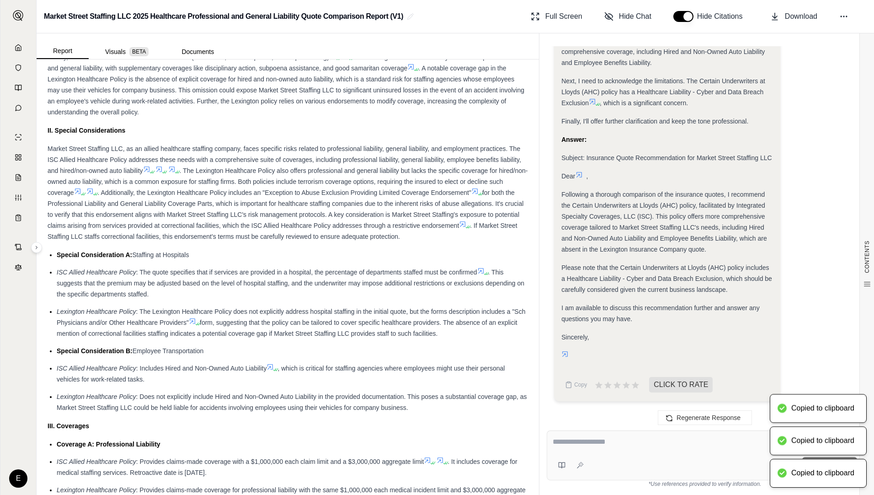
scroll to position [686, 0]
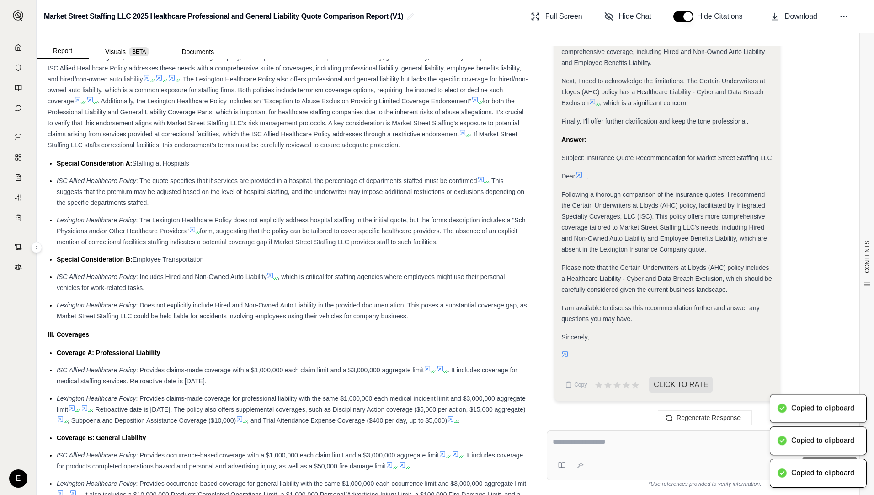
drag, startPoint x: 102, startPoint y: 378, endPoint x: 96, endPoint y: 375, distance: 6.8
click at [101, 377] on span ". It includes coverage for medical staffing services. Retroactive date is 5/1/2…" at bounding box center [287, 375] width 461 height 18
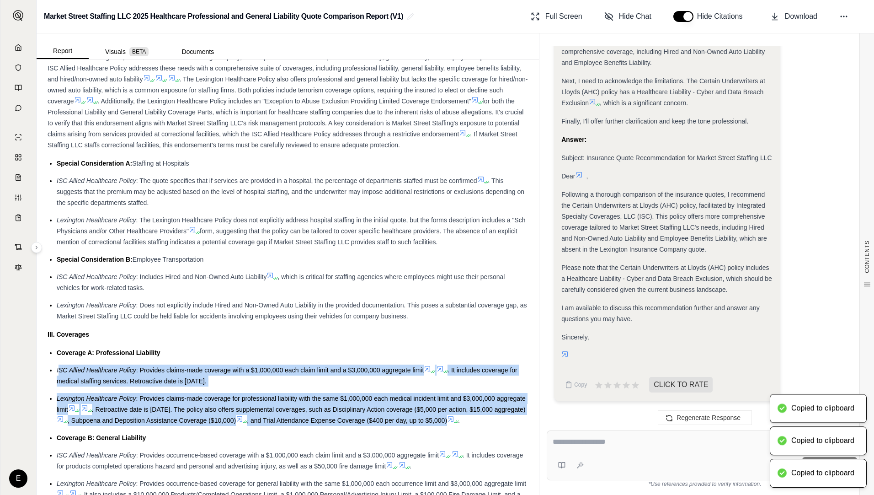
drag, startPoint x: 59, startPoint y: 370, endPoint x: 509, endPoint y: 423, distance: 453.5
click at [509, 423] on ul "Coverage A: Professional Liability ISC Allied Healthcare Policy : Provides clai…" at bounding box center [288, 486] width 481 height 279
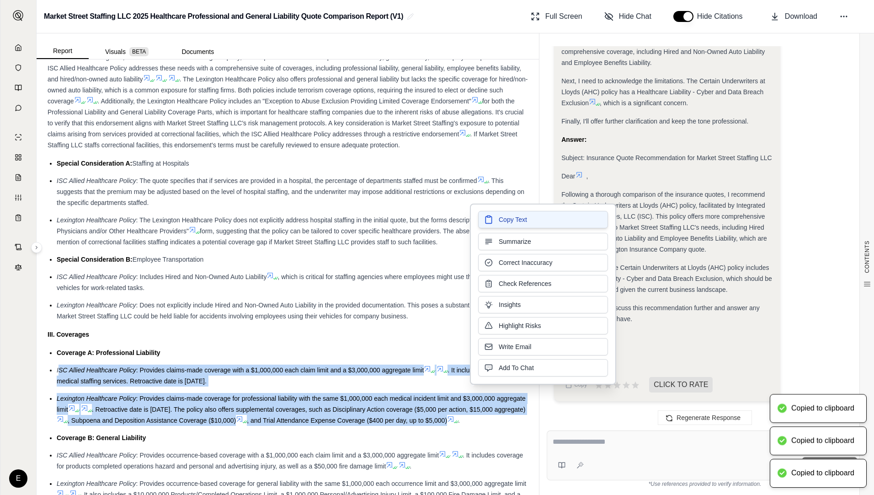
drag, startPoint x: 510, startPoint y: 218, endPoint x: 461, endPoint y: 215, distance: 48.6
click at [510, 218] on span "Copy Text" at bounding box center [513, 220] width 28 height 9
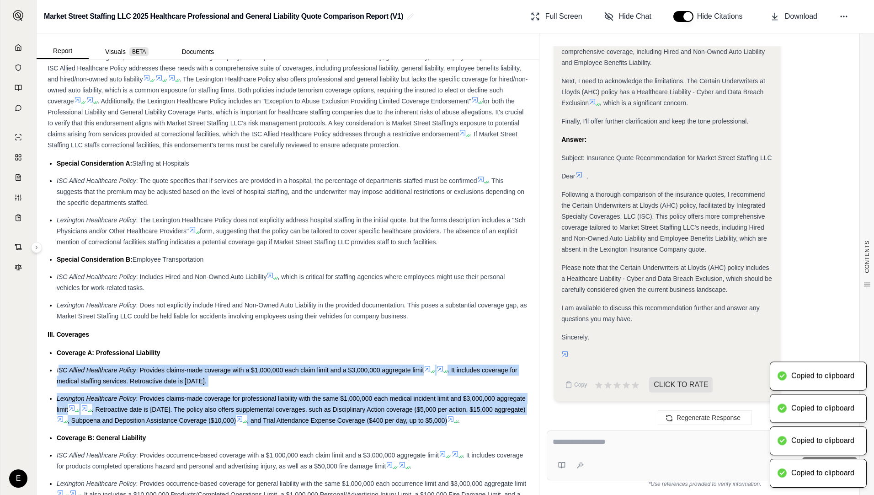
click at [144, 450] on li "ISC Allied Healthcare Policy : Provides occurrence-based coverage with a $1,000…" at bounding box center [293, 461] width 472 height 22
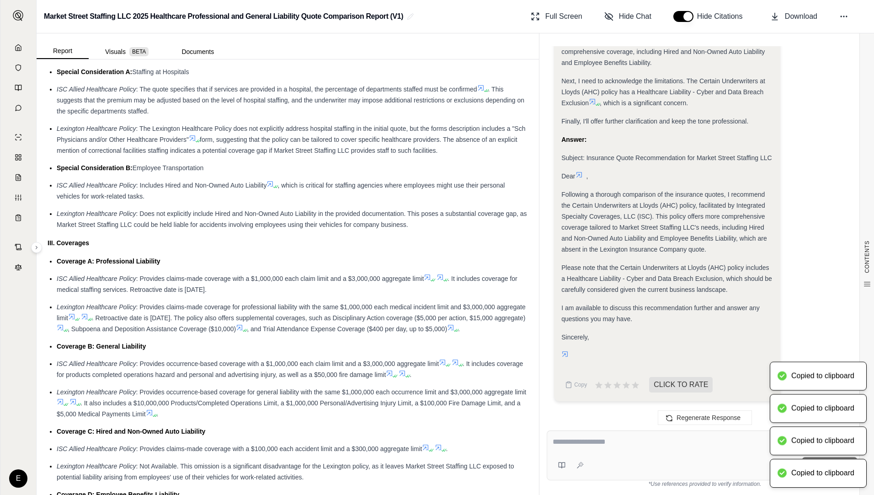
scroll to position [823, 0]
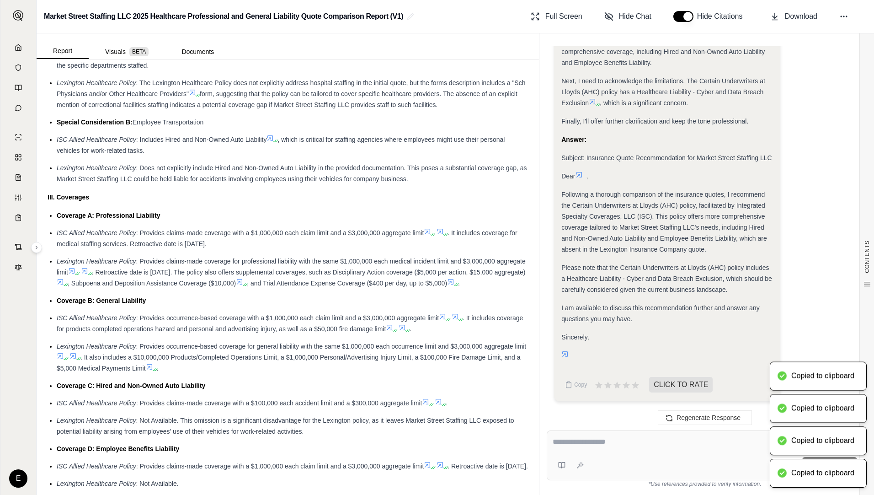
click at [130, 402] on span "ISC Allied Healthcare Policy" at bounding box center [97, 402] width 80 height 7
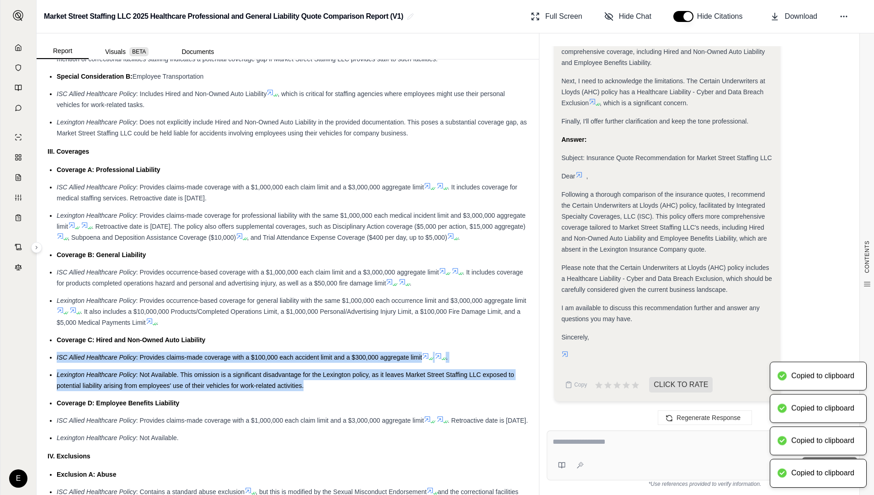
drag, startPoint x: 57, startPoint y: 356, endPoint x: 316, endPoint y: 388, distance: 260.8
click at [316, 388] on ul "Coverage A: Professional Liability ISC Allied Healthcare Policy : Provides clai…" at bounding box center [288, 303] width 481 height 279
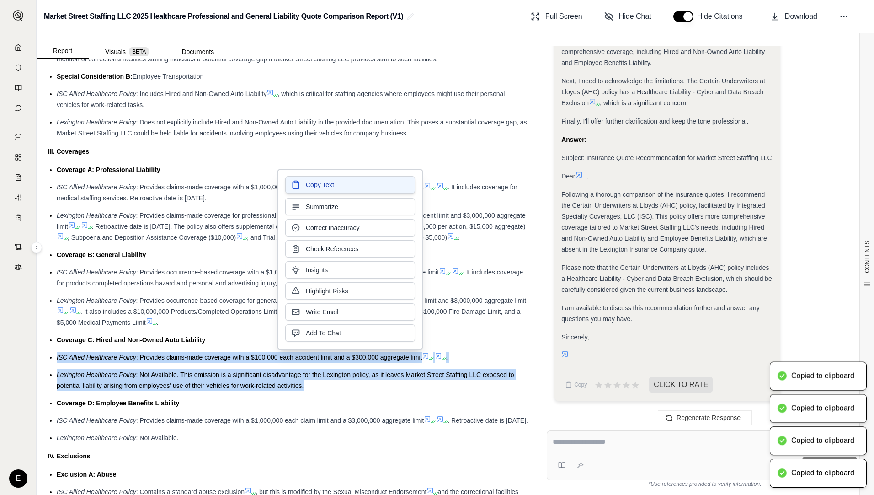
click at [322, 183] on span "Copy Text" at bounding box center [320, 184] width 28 height 9
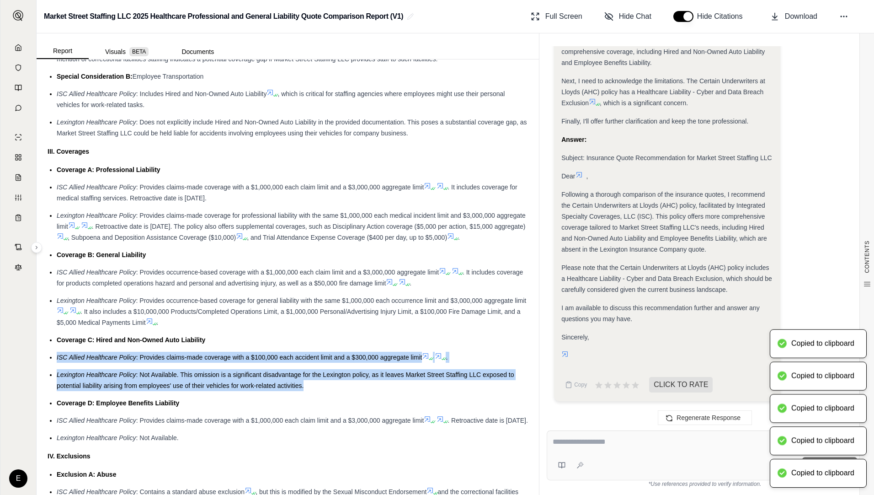
click at [188, 426] on li "ISC Allied Healthcare Policy : Provides claims-made coverage with a $1,000,000 …" at bounding box center [293, 420] width 472 height 11
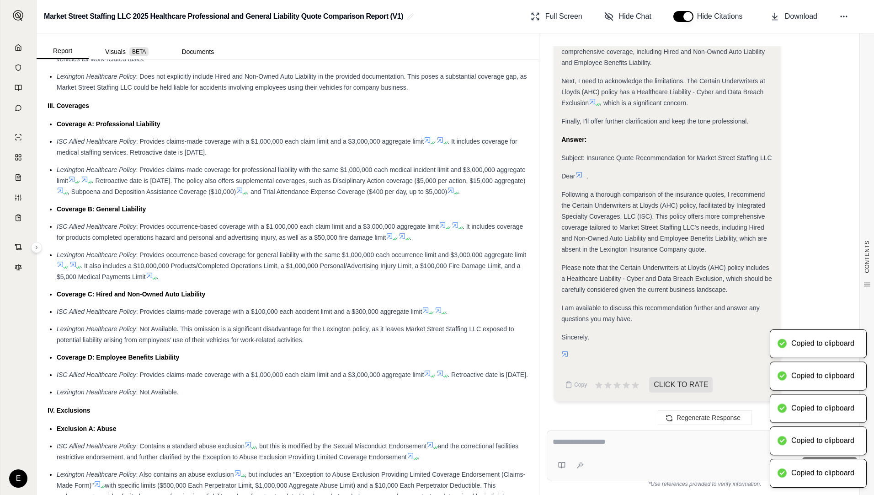
scroll to position [960, 0]
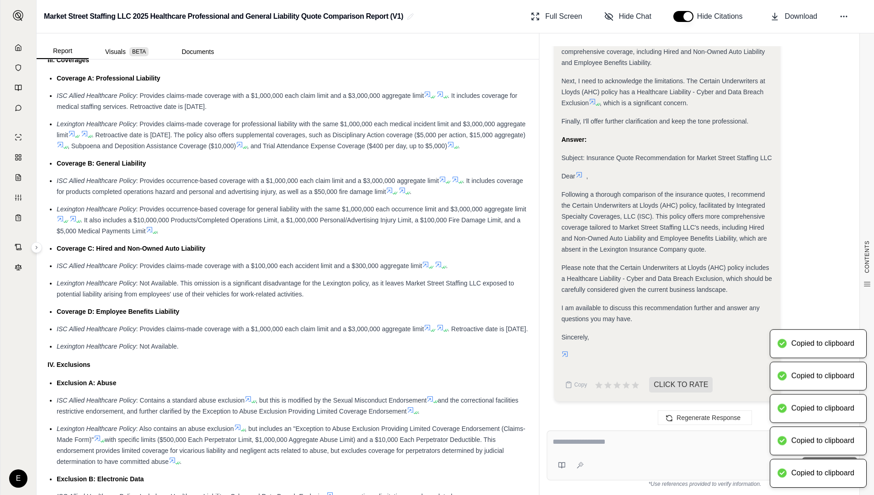
click at [113, 388] on li "Exclusion A: Abuse" at bounding box center [293, 382] width 472 height 11
drag, startPoint x: 55, startPoint y: 373, endPoint x: 149, endPoint y: 392, distance: 95.8
click at [149, 392] on div "Insurance Policy Comparison Introduction This comparison reviews two Allied Hea…" at bounding box center [288, 168] width 481 height 2102
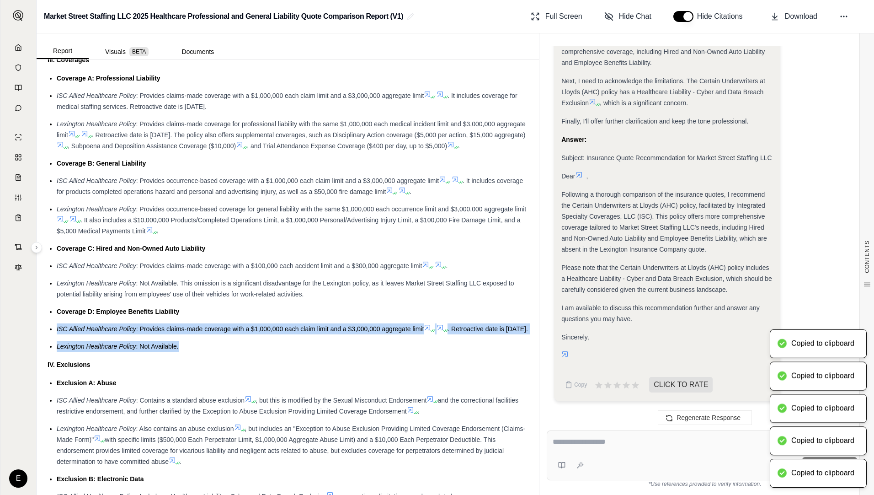
drag, startPoint x: 57, startPoint y: 328, endPoint x: 185, endPoint y: 354, distance: 130.7
click at [185, 352] on ul "Coverage A: Professional Liability ISC Allied Healthcare Policy : Provides clai…" at bounding box center [288, 212] width 481 height 279
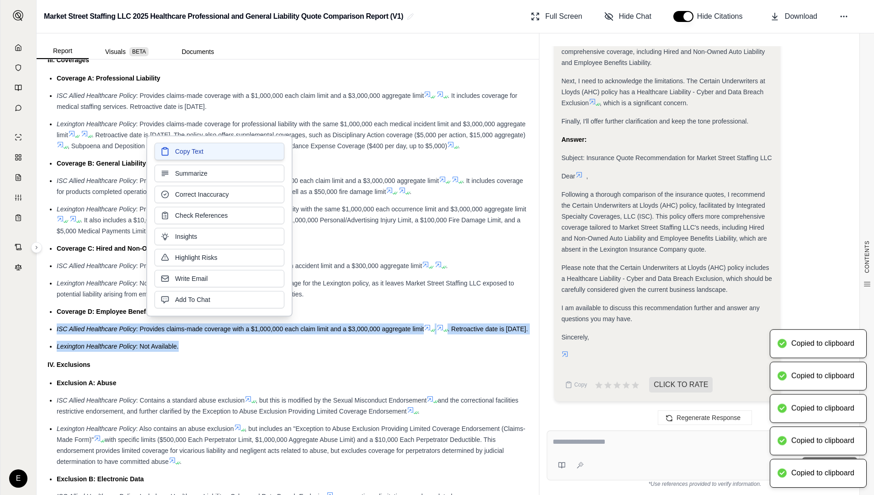
click at [203, 152] on span "Copy Text" at bounding box center [189, 151] width 28 height 9
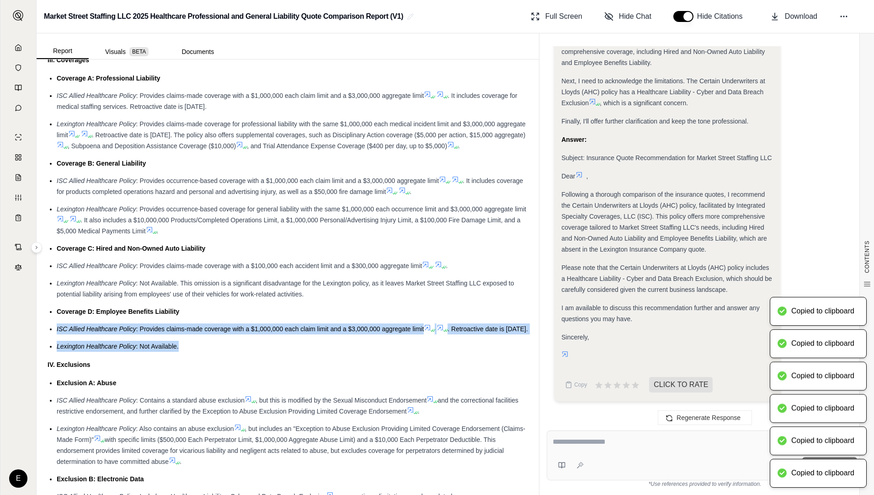
click at [198, 382] on div "Insurance Policy Comparison Introduction This comparison reviews two Allied Hea…" at bounding box center [288, 168] width 481 height 2102
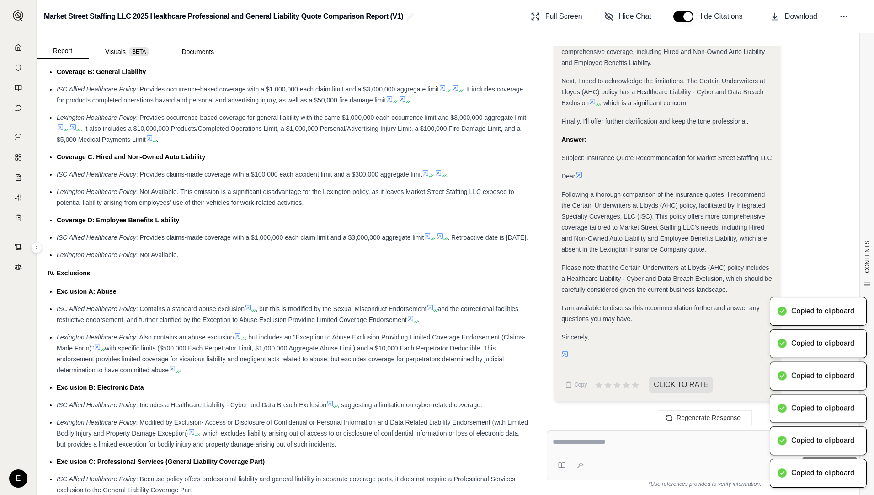
scroll to position [1098, 0]
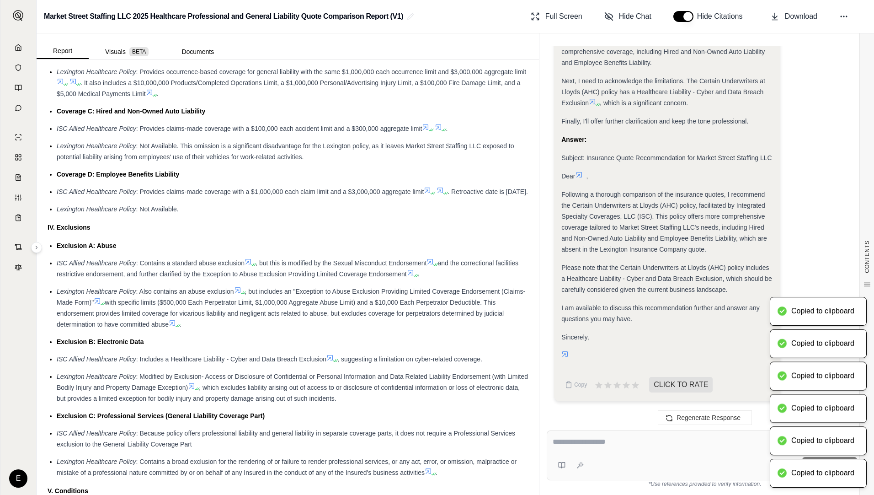
click at [107, 279] on li "ISC Allied Healthcare Policy : Contains a standard abuse exclusion , but this i…" at bounding box center [293, 268] width 472 height 22
drag, startPoint x: 59, startPoint y: 273, endPoint x: 119, endPoint y: 279, distance: 61.1
click at [119, 279] on li "ISC Allied Healthcare Policy : Contains a standard abuse exclusion , but this i…" at bounding box center [293, 268] width 472 height 22
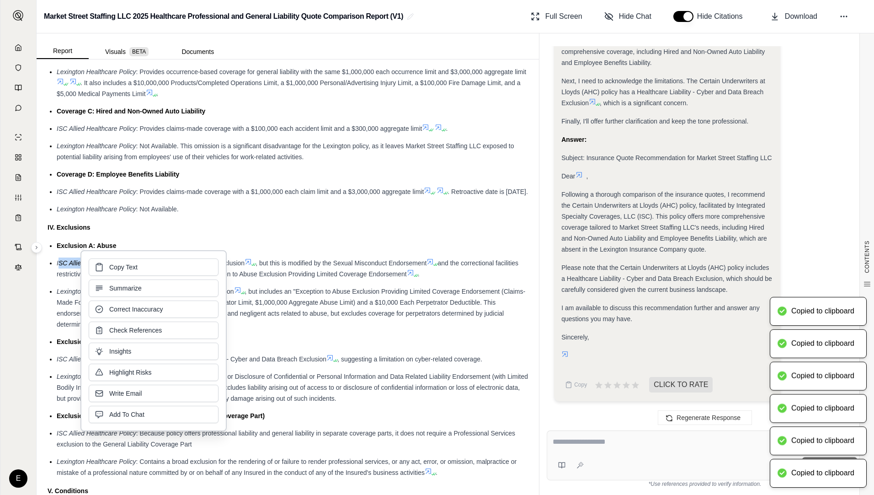
click at [111, 281] on button "Summarize" at bounding box center [154, 287] width 130 height 17
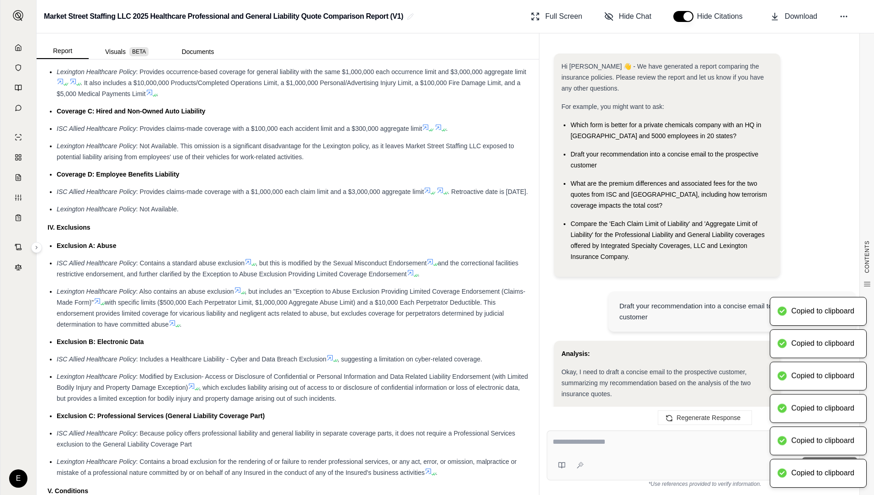
scroll to position [1314, 0]
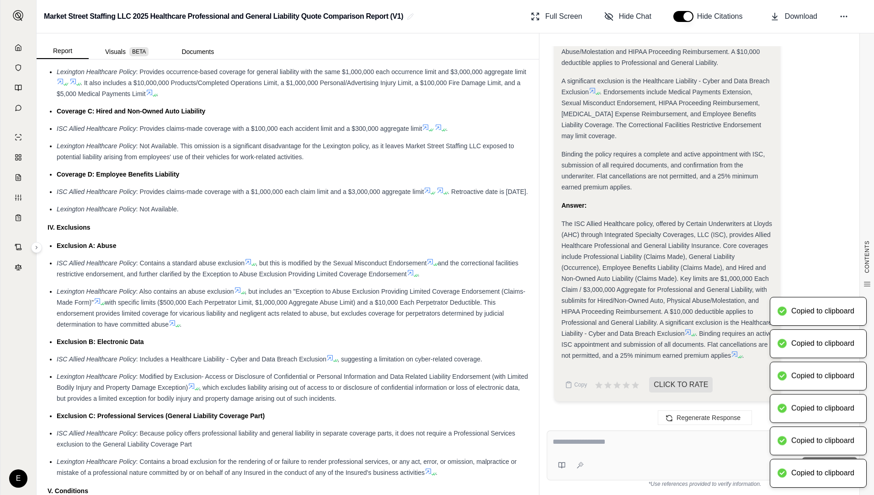
drag, startPoint x: 57, startPoint y: 273, endPoint x: 161, endPoint y: 310, distance: 110.7
click at [161, 310] on ul "Exclusion A: Abuse ISC Allied Healthcare Policy : Contains a standard abuse exc…" at bounding box center [288, 359] width 481 height 238
click at [122, 278] on span "and the correctional facilities restrictive endorsement, and further clarified …" at bounding box center [288, 268] width 462 height 18
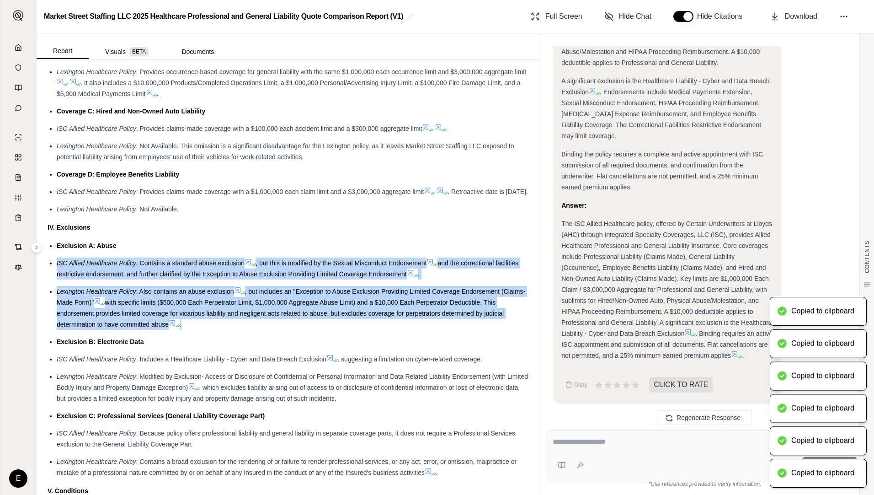
drag, startPoint x: 57, startPoint y: 273, endPoint x: 199, endPoint y: 335, distance: 155.4
click at [199, 335] on ul "Exclusion A: Abuse ISC Allied Healthcare Policy : Contains a standard abuse exc…" at bounding box center [288, 359] width 481 height 238
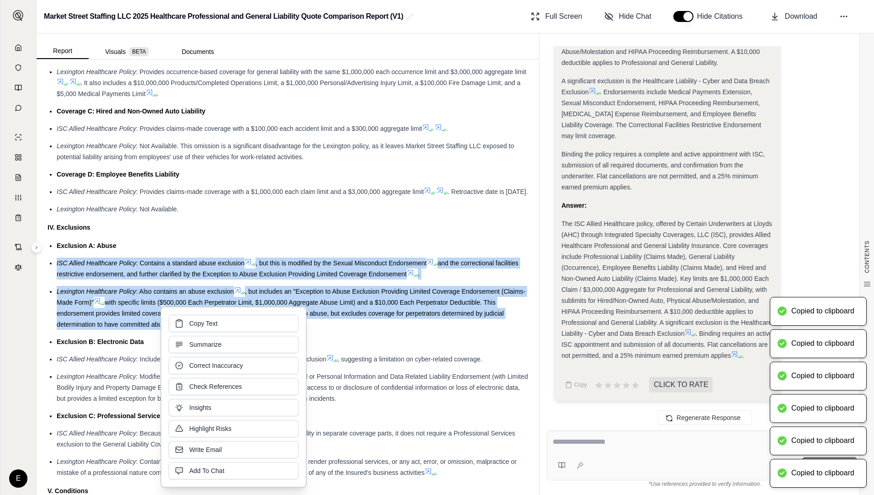
drag, startPoint x: 199, startPoint y: 335, endPoint x: 22, endPoint y: 296, distance: 181.3
click at [191, 320] on span "Copy Text" at bounding box center [203, 323] width 28 height 9
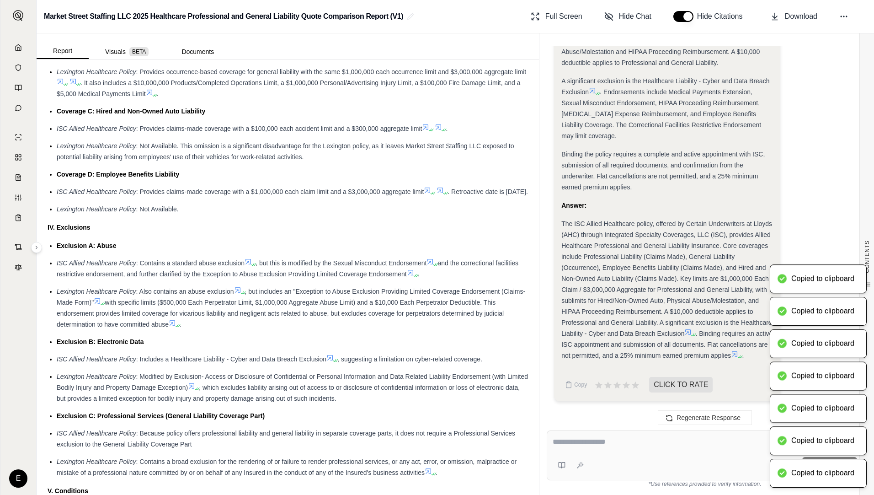
click at [113, 391] on li "Lexington Healthcare Policy : Modified by Exclusion- Access or Disclosure of Co…" at bounding box center [293, 387] width 472 height 33
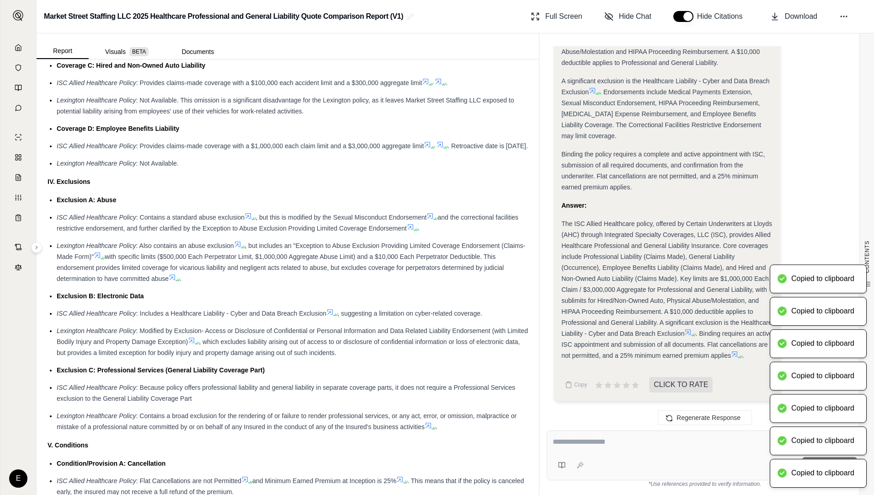
scroll to position [1189, 0]
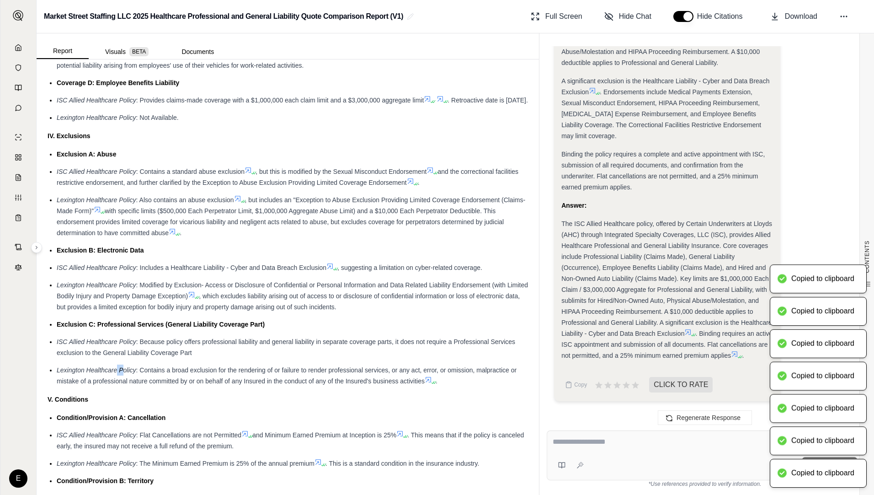
click at [116, 373] on ul "Exclusion A: Abuse ISC Allied Healthcare Policy : Contains a standard abuse exc…" at bounding box center [288, 268] width 481 height 238
drag, startPoint x: 113, startPoint y: 372, endPoint x: 54, endPoint y: 351, distance: 62.6
click at [54, 351] on ul "Exclusion A: Abuse ISC Allied Healthcare Policy : Contains a standard abuse exc…" at bounding box center [288, 268] width 481 height 238
click at [57, 345] on span "ISC Allied Healthcare Policy" at bounding box center [97, 341] width 80 height 7
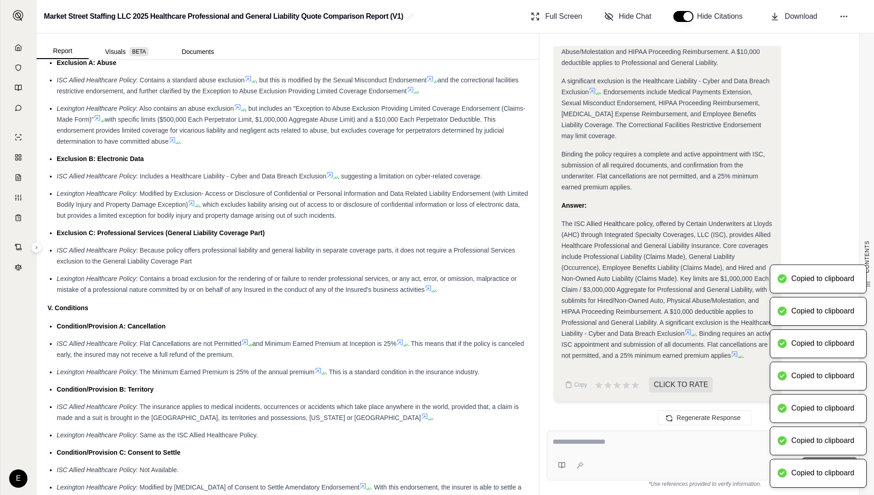
scroll to position [1326, 0]
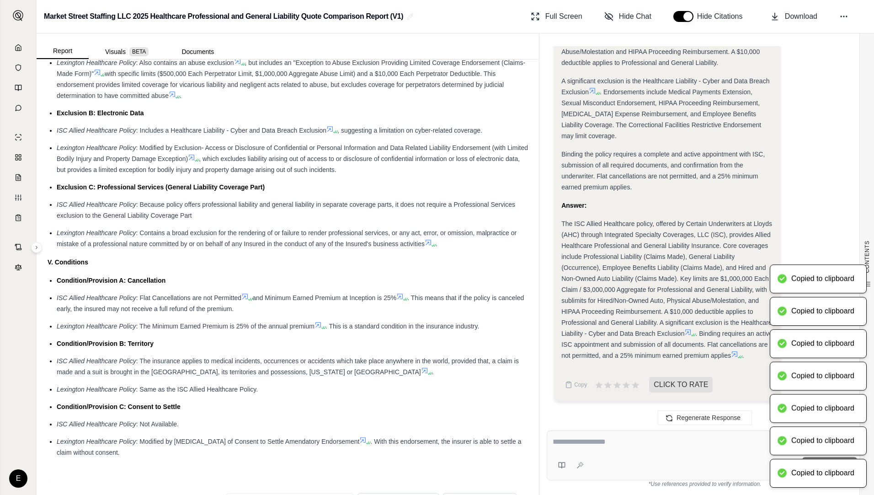
click at [129, 375] on span ": The insurance applies to medical incidents, occurrences or accidents which ta…" at bounding box center [288, 366] width 462 height 18
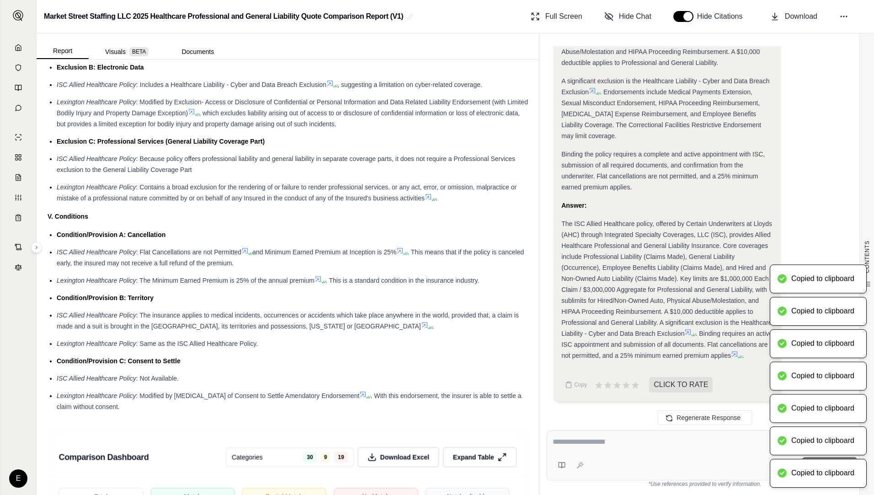
scroll to position [1418, 0]
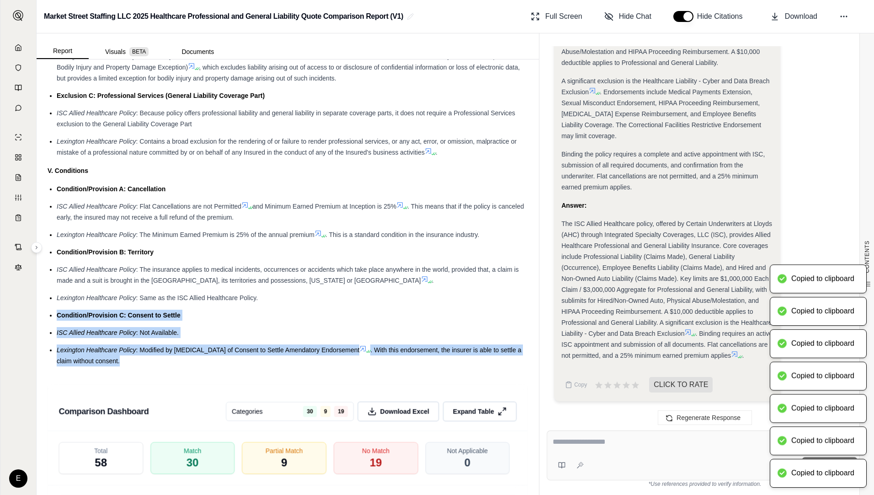
drag, startPoint x: 57, startPoint y: 326, endPoint x: 124, endPoint y: 368, distance: 78.7
click at [124, 366] on ul "Condition/Provision A: Cancellation ISC Allied Healthcare Policy : Flat Cancell…" at bounding box center [288, 274] width 481 height 183
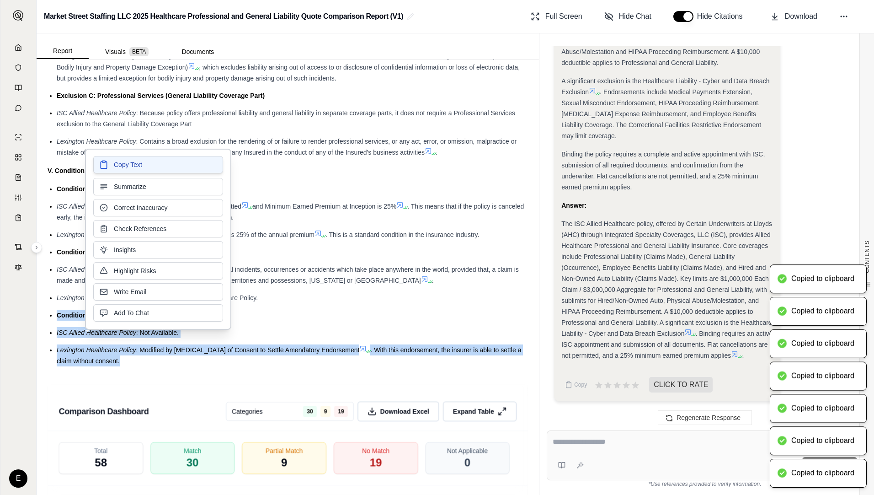
click at [132, 169] on span "Copy Text" at bounding box center [128, 164] width 28 height 9
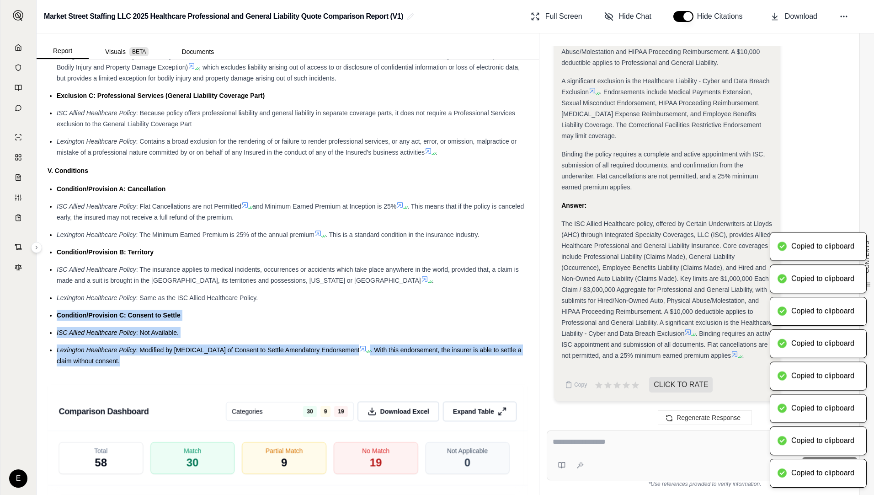
click at [662, 256] on span "The ISC Allied Healthcare policy, offered by Certain Underwriters at Lloyds (AH…" at bounding box center [667, 278] width 211 height 117
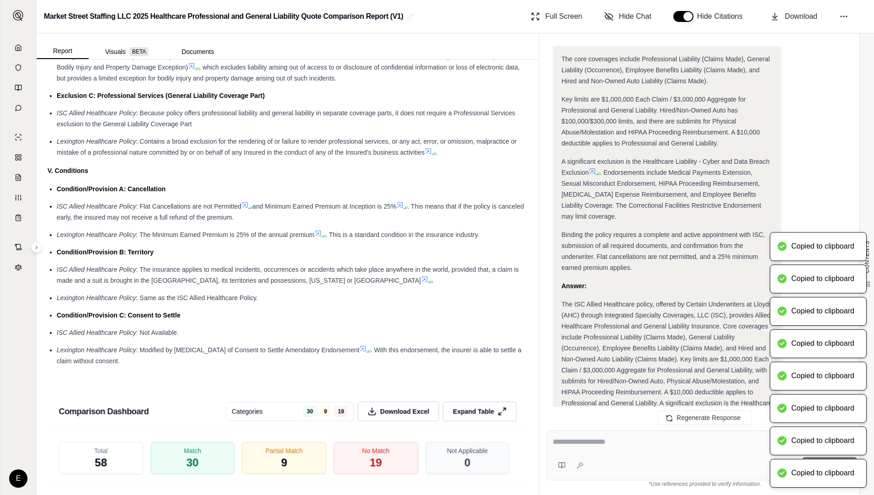
scroll to position [1176, 0]
